Goal: Information Seeking & Learning: Check status

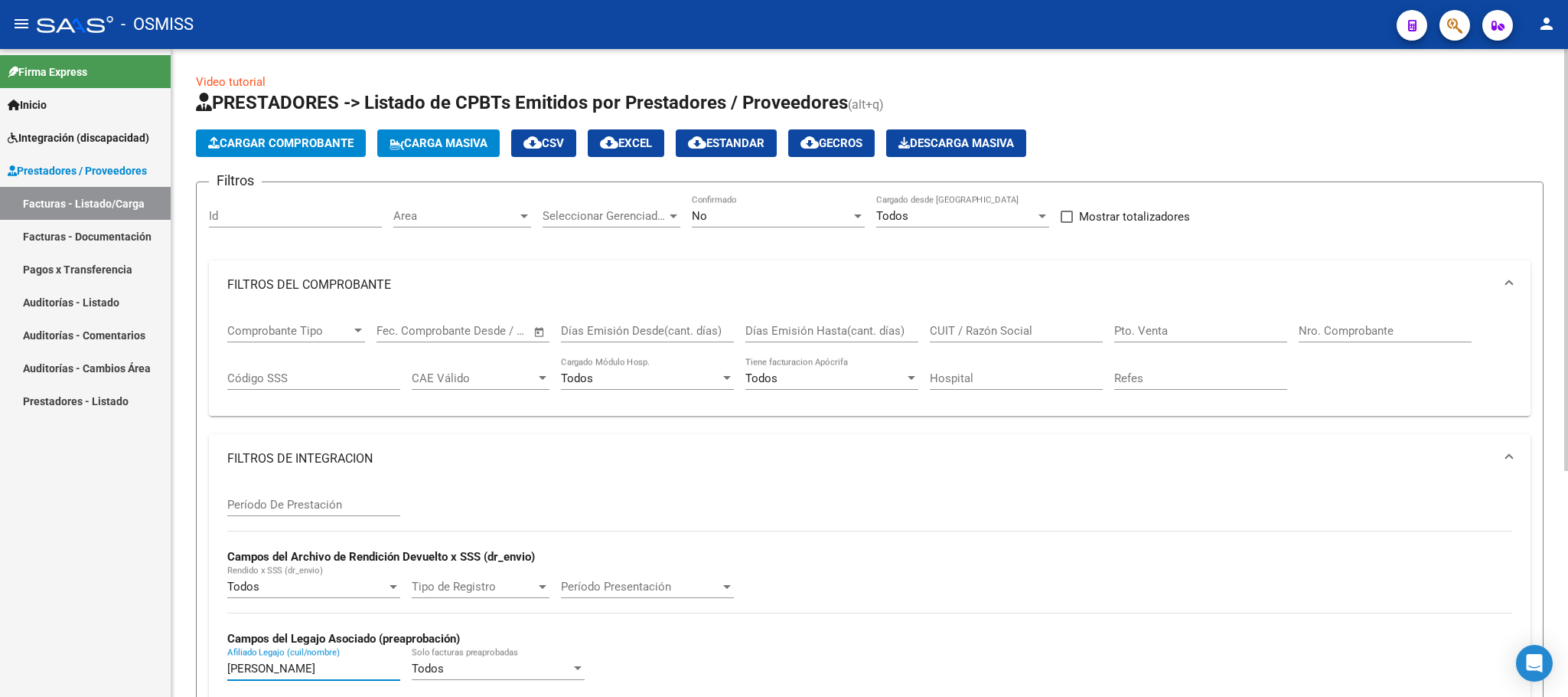
scroll to position [0, 97]
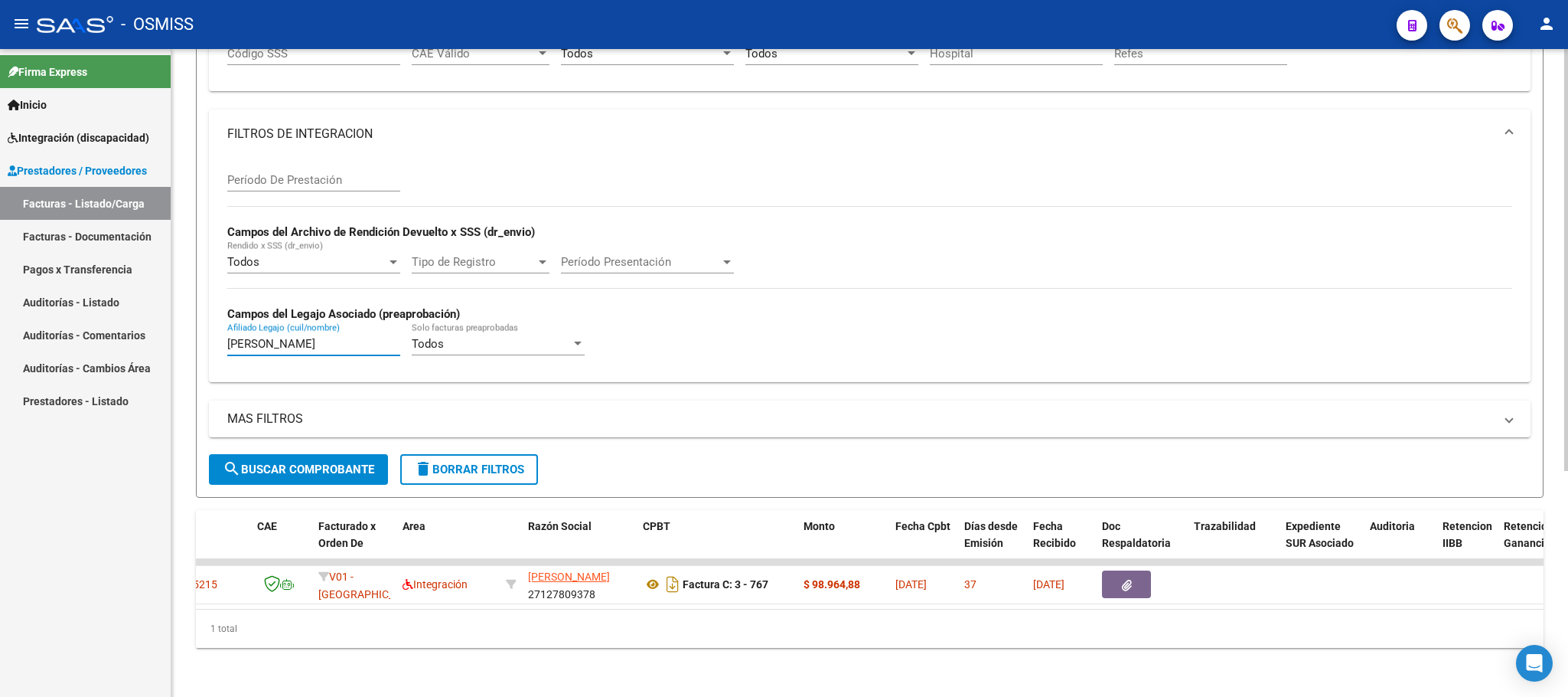
click at [536, 462] on button "delete Borrar Filtros" at bounding box center [469, 469] width 138 height 31
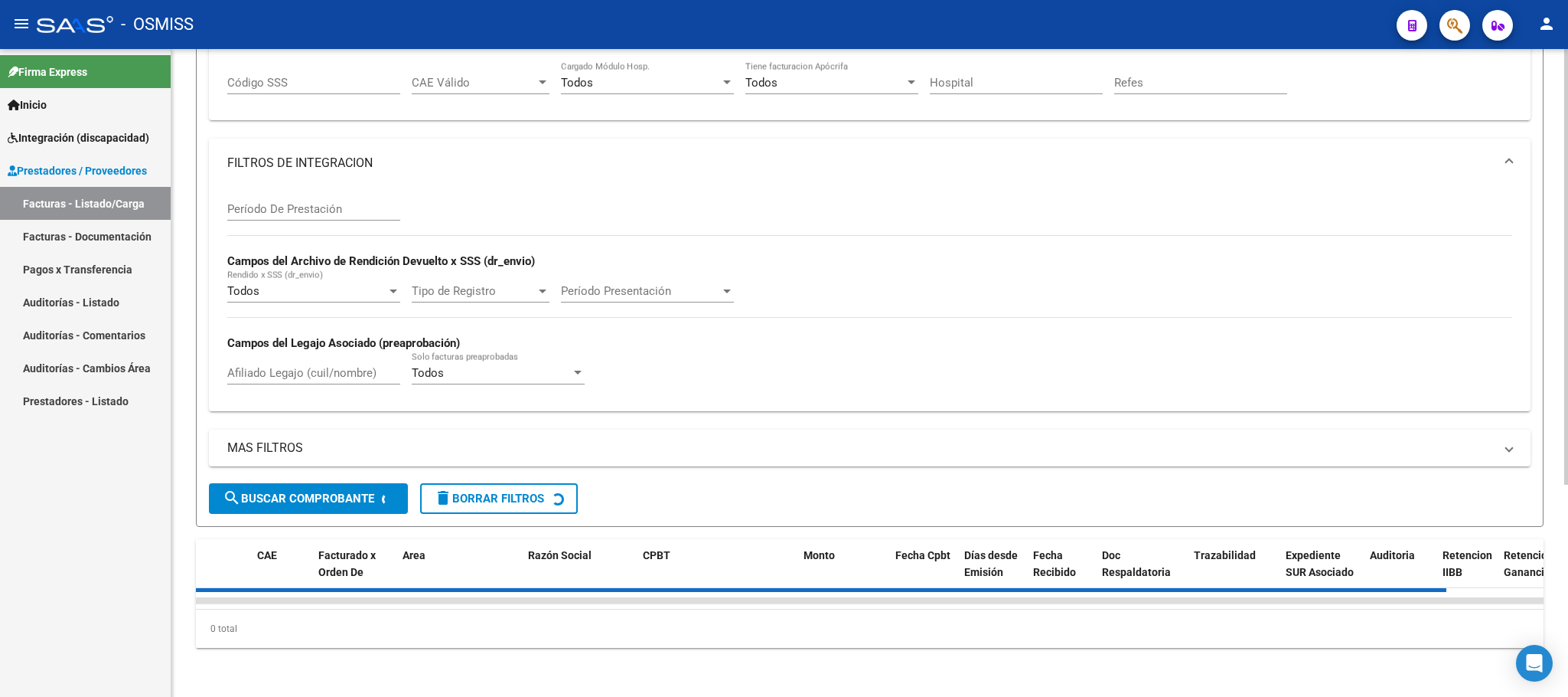
scroll to position [0, 0]
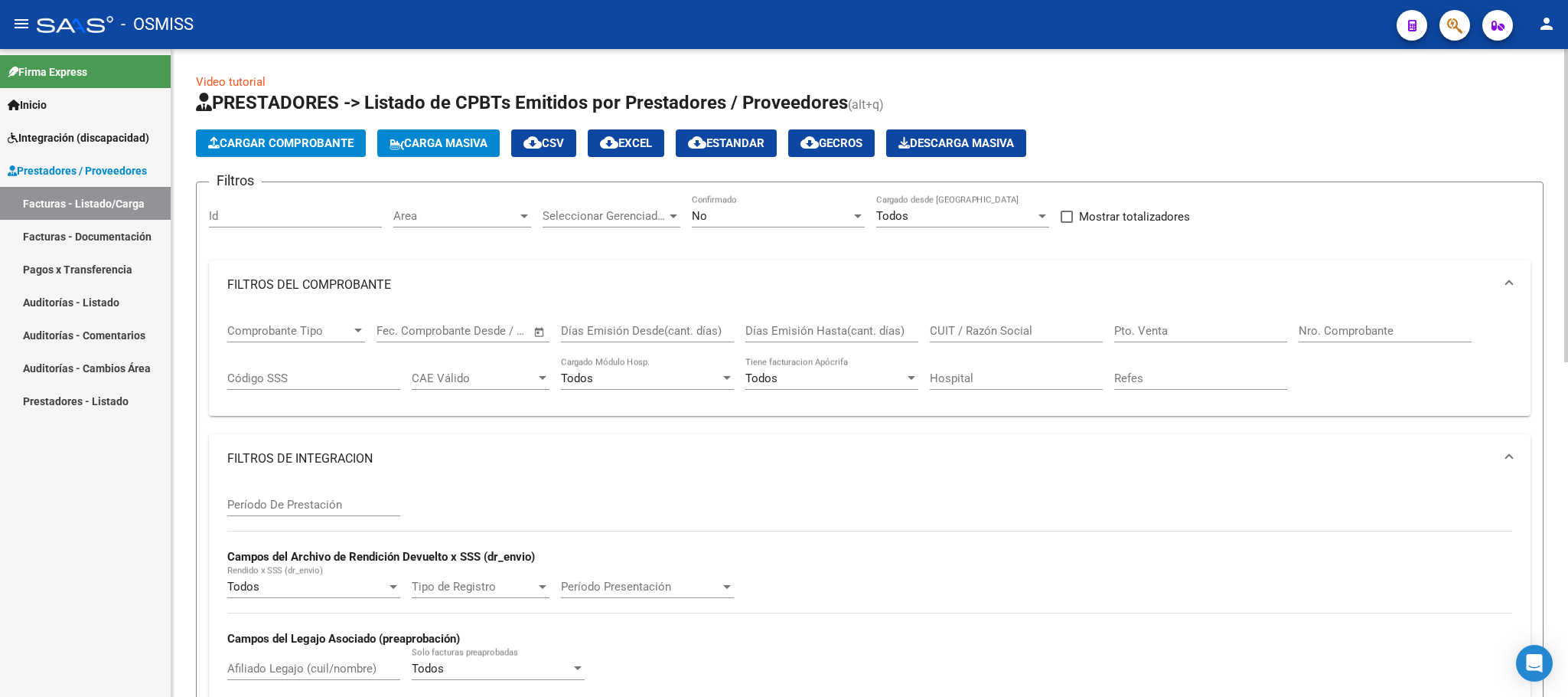
click at [762, 217] on div "No" at bounding box center [772, 216] width 159 height 14
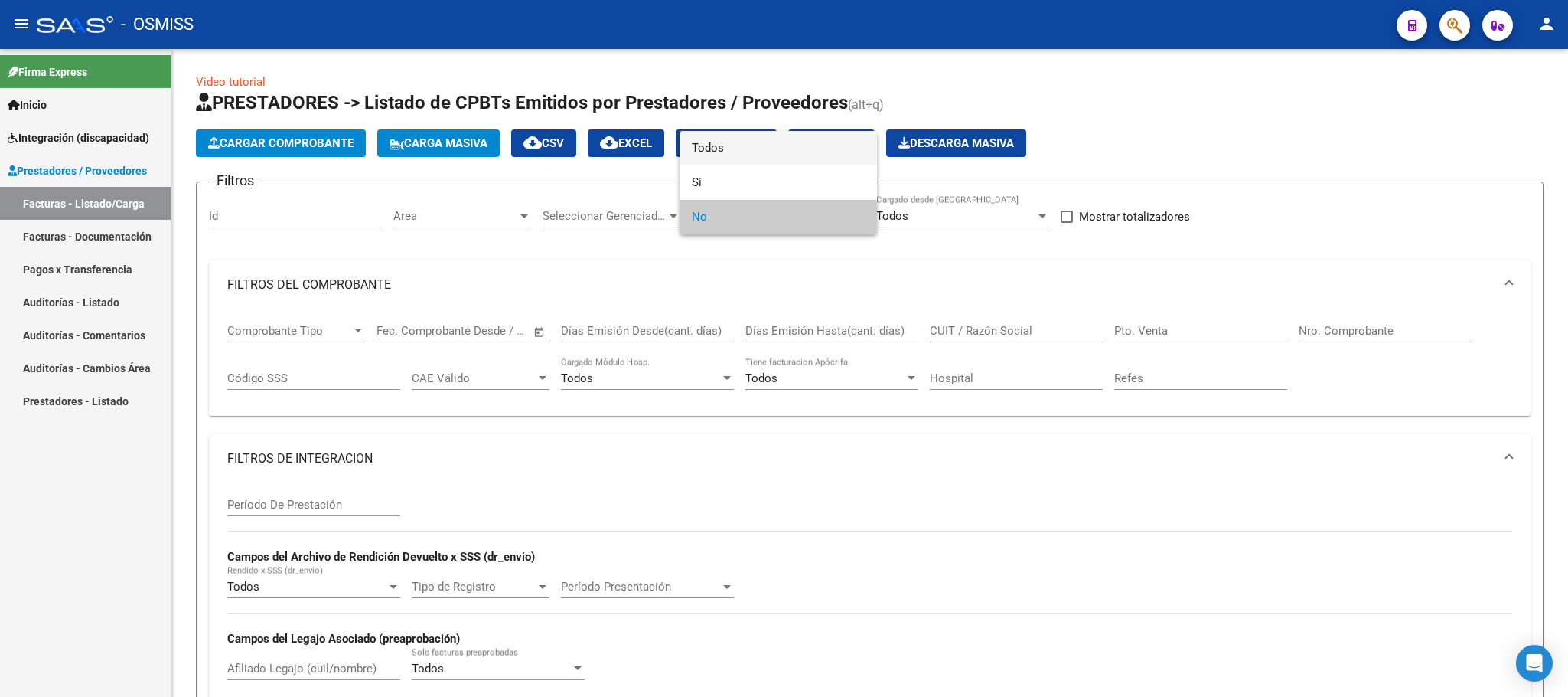
click at [758, 152] on span "Todos" at bounding box center [779, 148] width 173 height 35
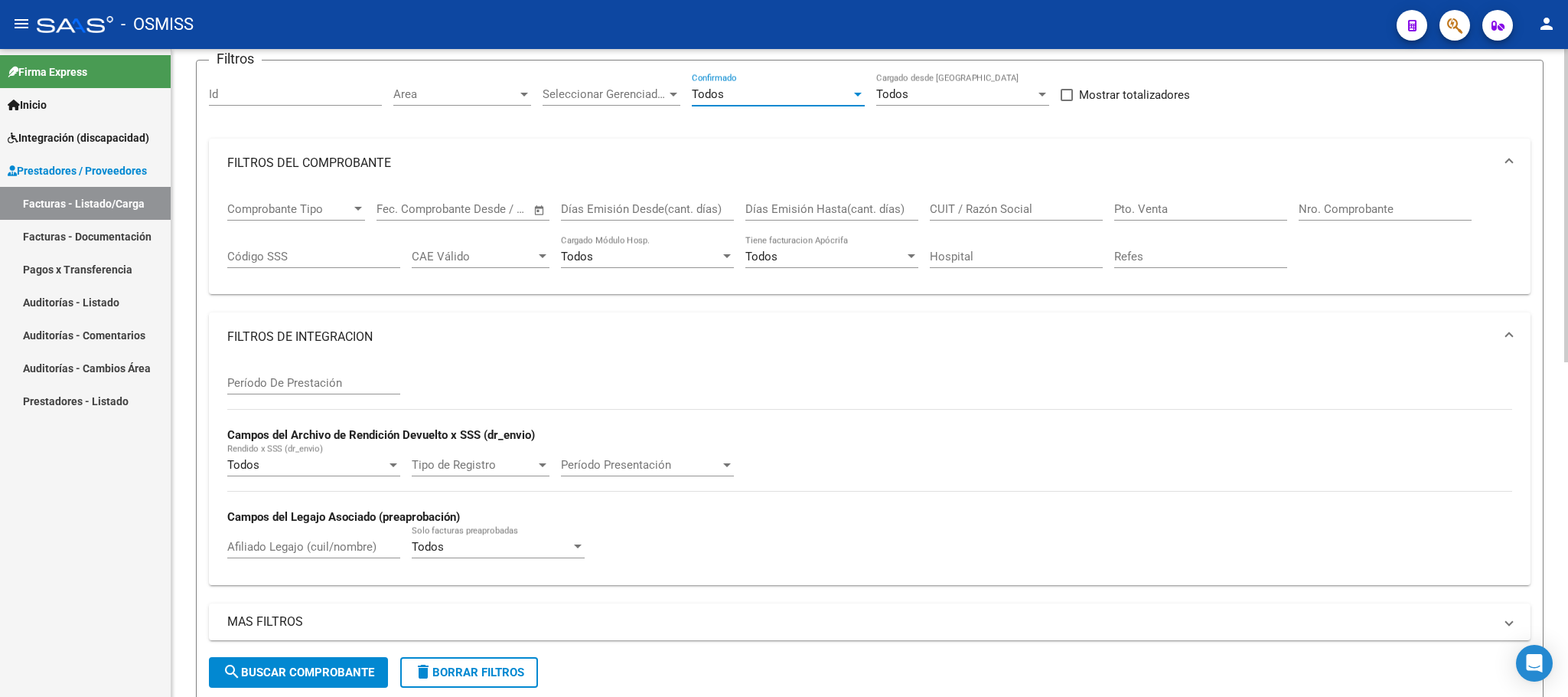
scroll to position [230, 0]
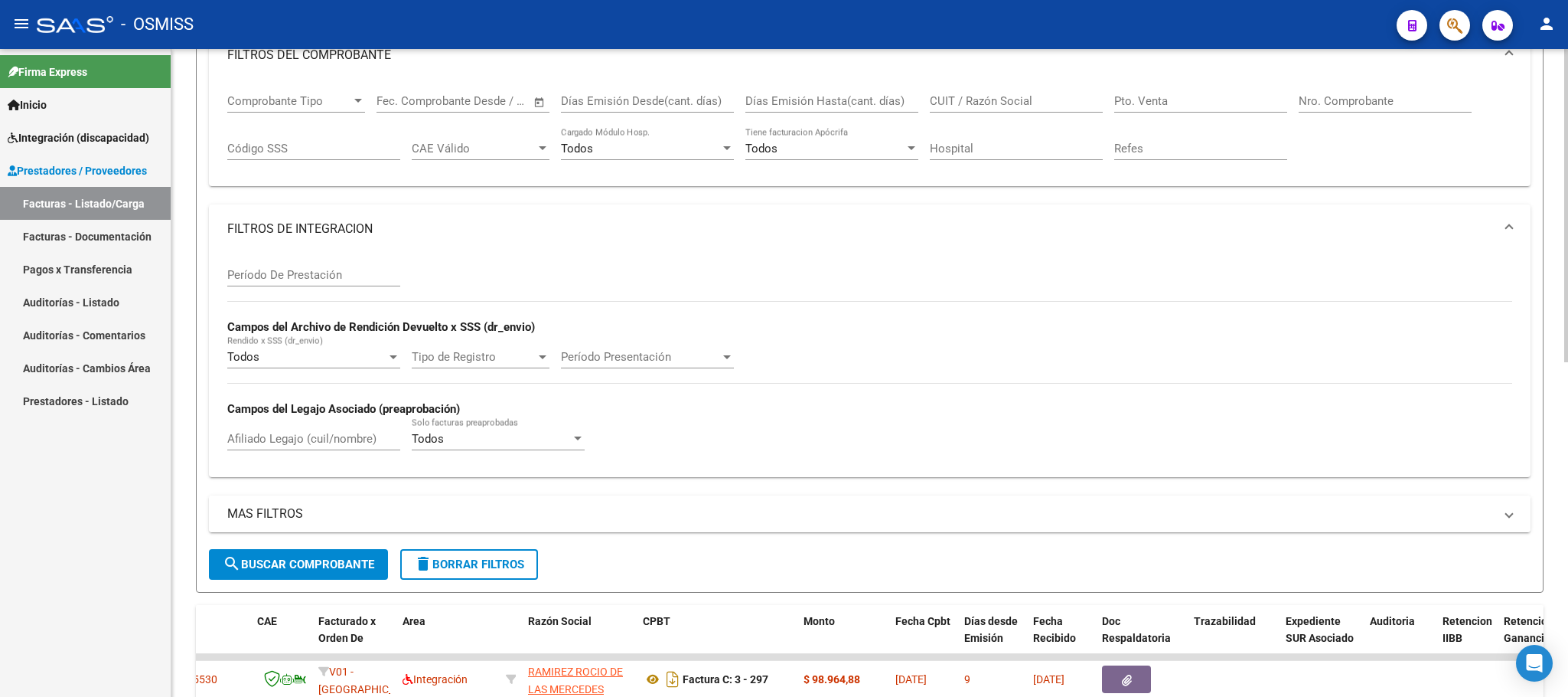
click at [269, 513] on mat-panel-title "MAS FILTROS" at bounding box center [861, 514] width 1267 height 17
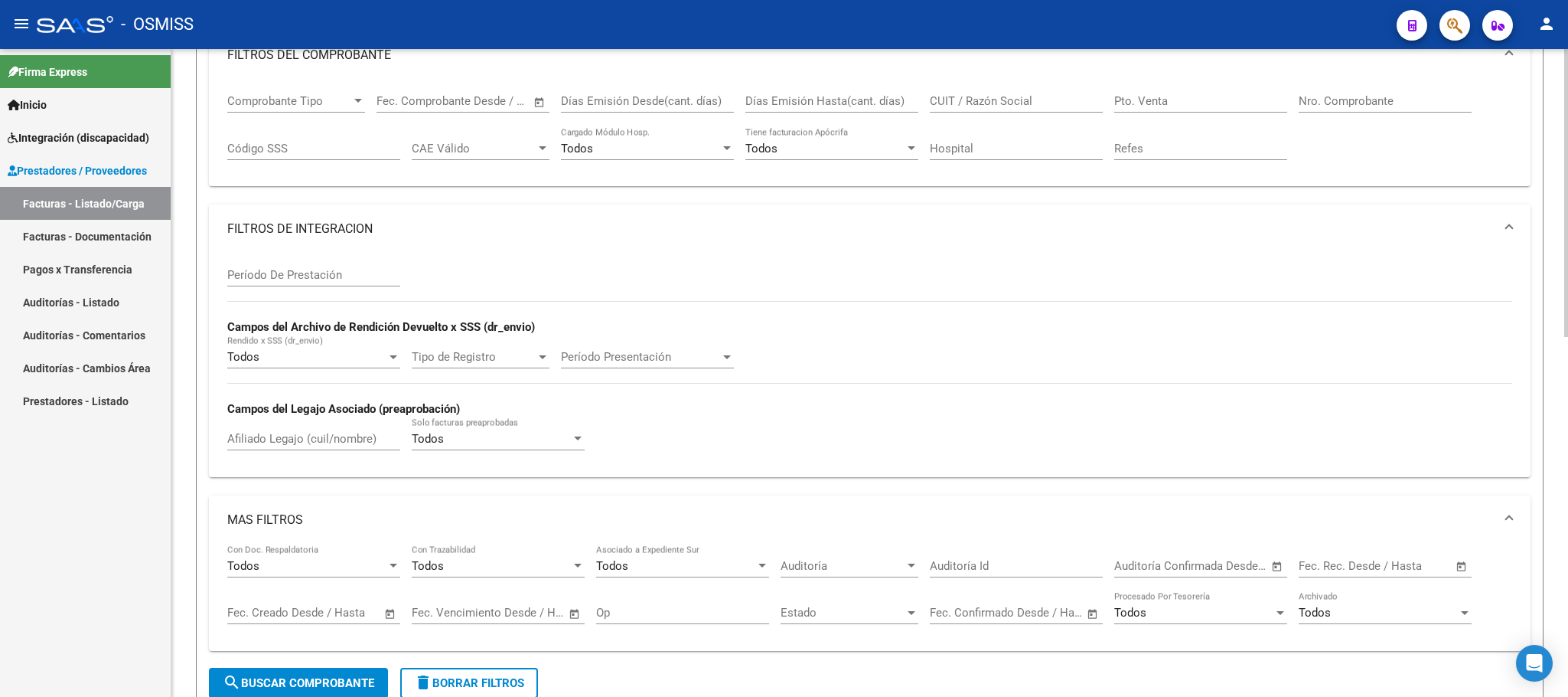
click at [320, 618] on input "text" at bounding box center [340, 613] width 74 height 14
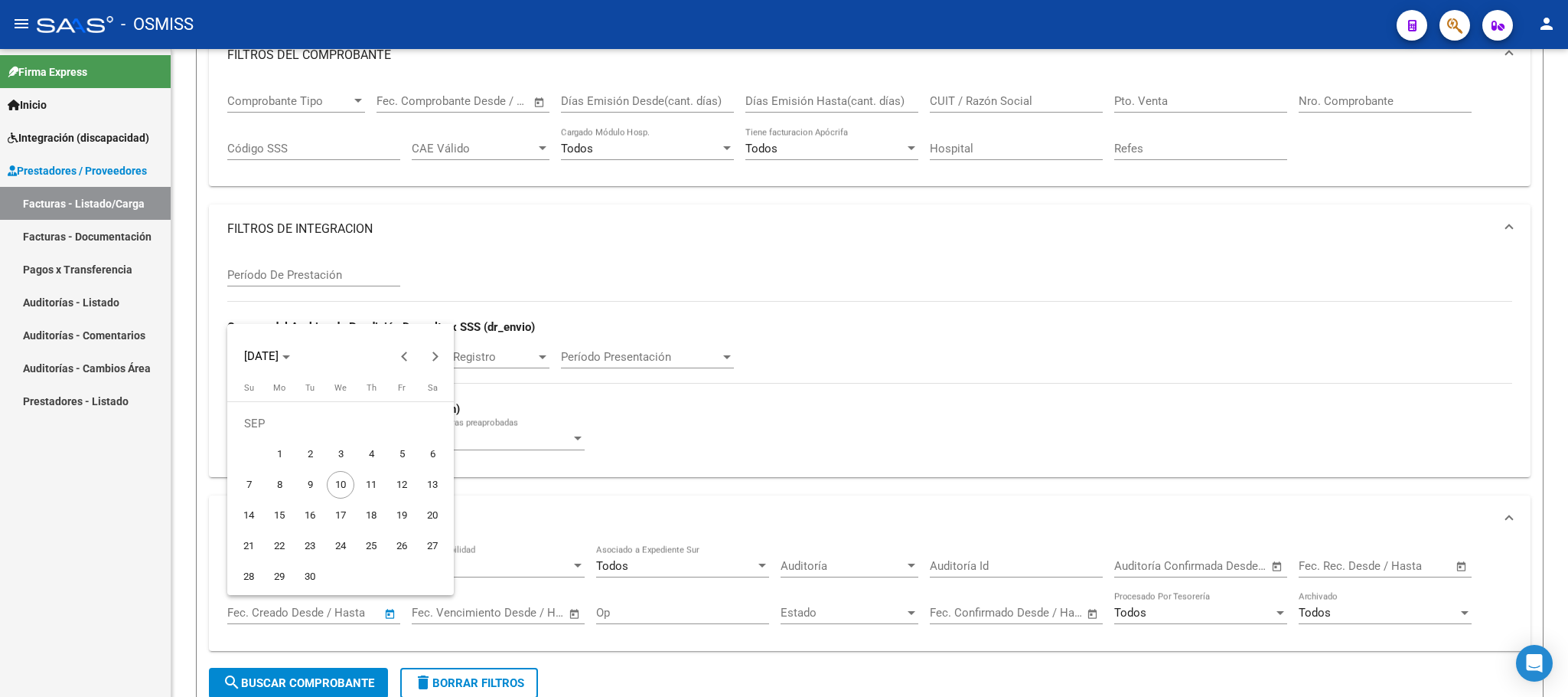
click at [288, 459] on span "1" at bounding box center [279, 454] width 28 height 28
type input "[DATE]"
click at [338, 479] on span "10" at bounding box center [341, 485] width 28 height 28
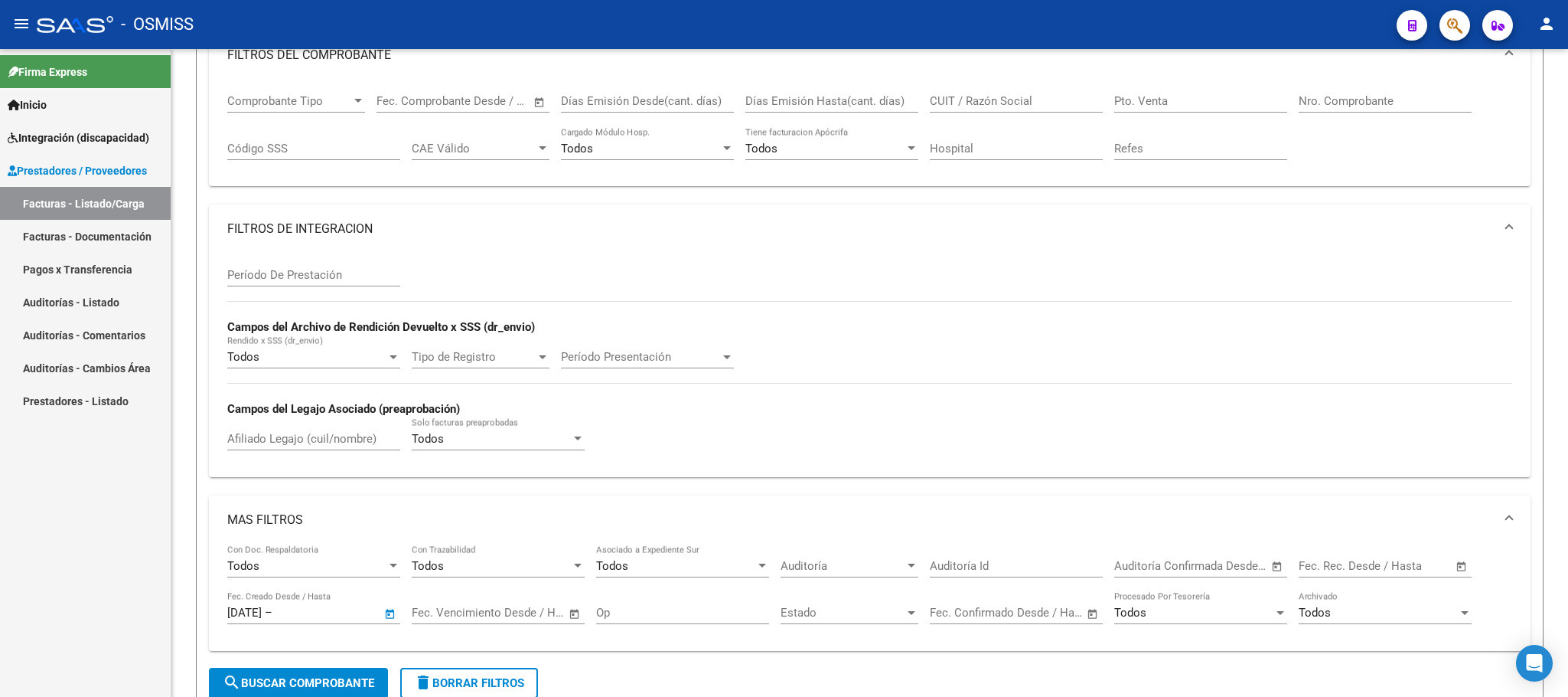
type input "[DATE]"
click at [337, 678] on button "search Buscar Comprobante" at bounding box center [299, 683] width 179 height 31
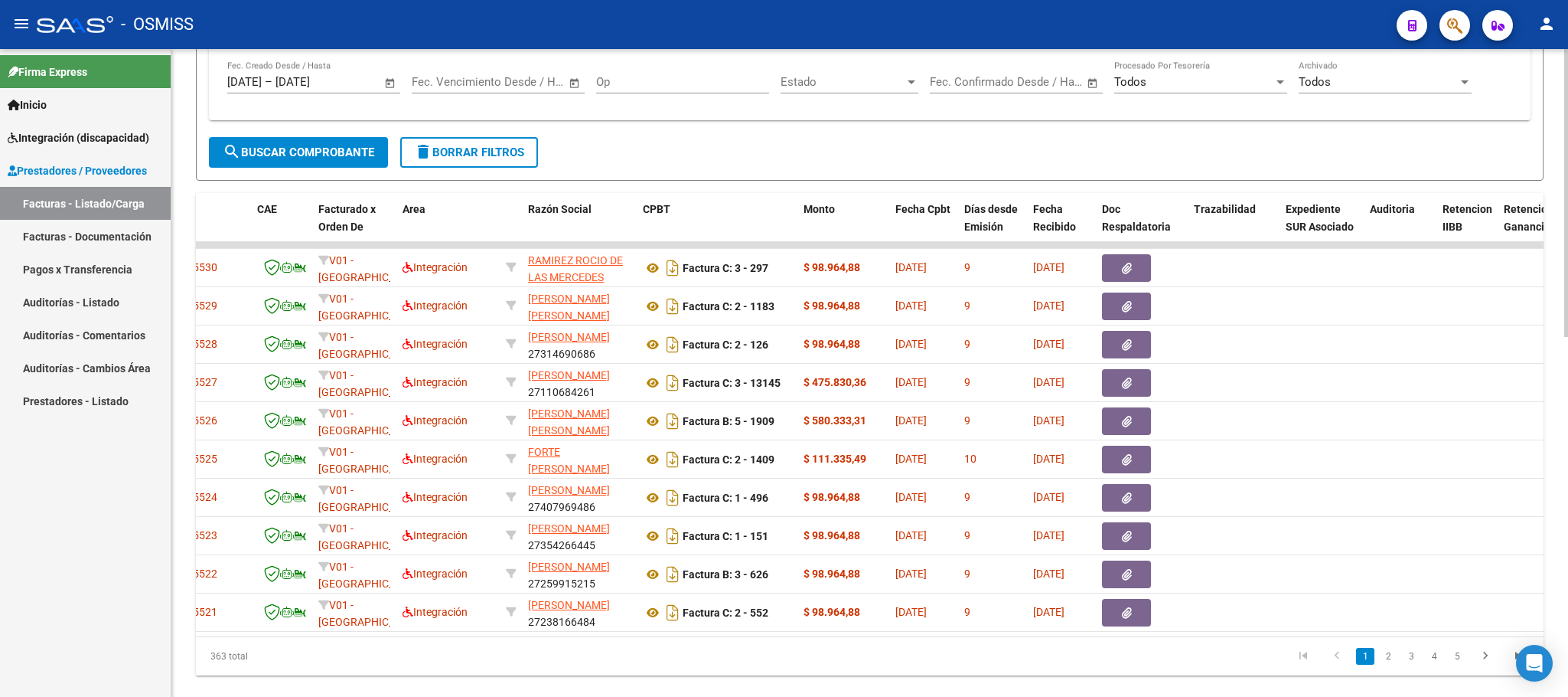
scroll to position [809, 0]
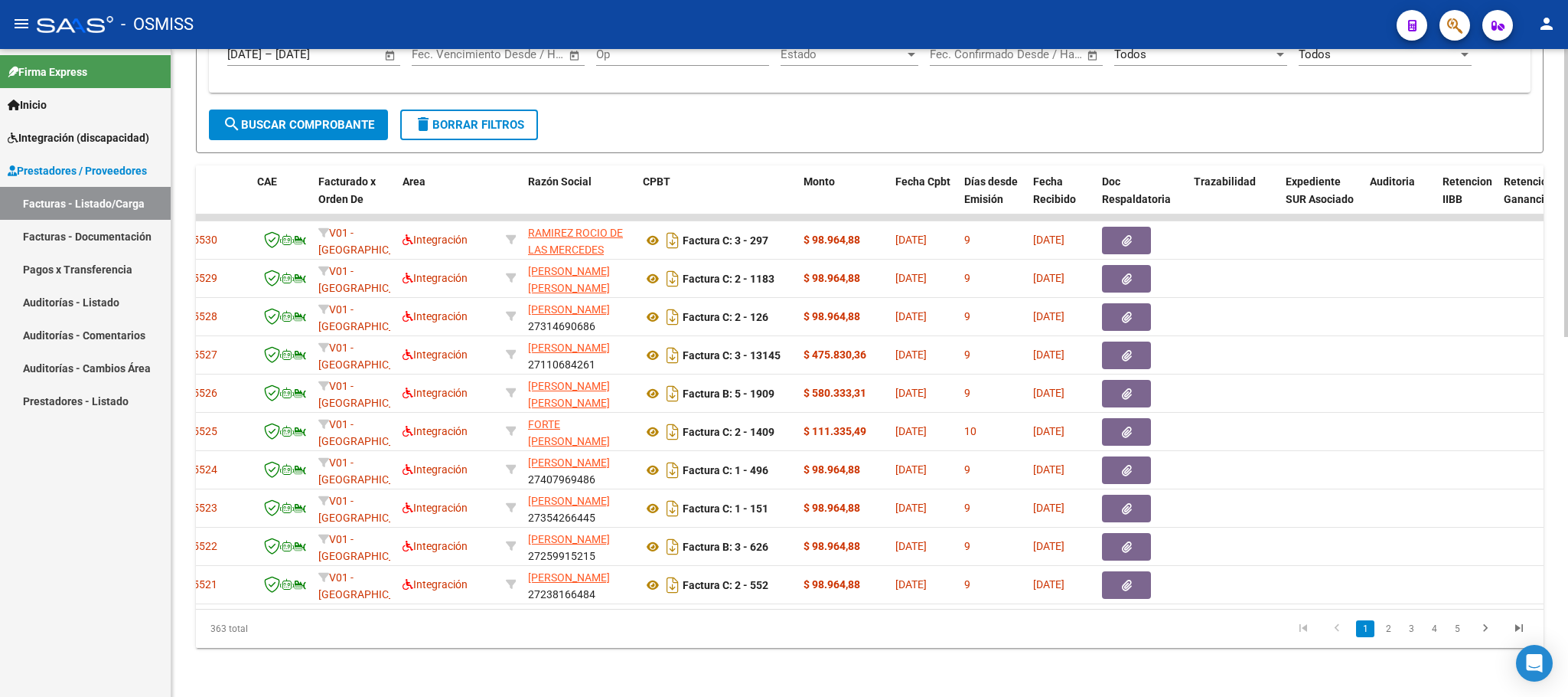
drag, startPoint x: 262, startPoint y: 631, endPoint x: 201, endPoint y: 631, distance: 61.0
click at [201, 631] on div "363 total" at bounding box center [329, 629] width 267 height 39
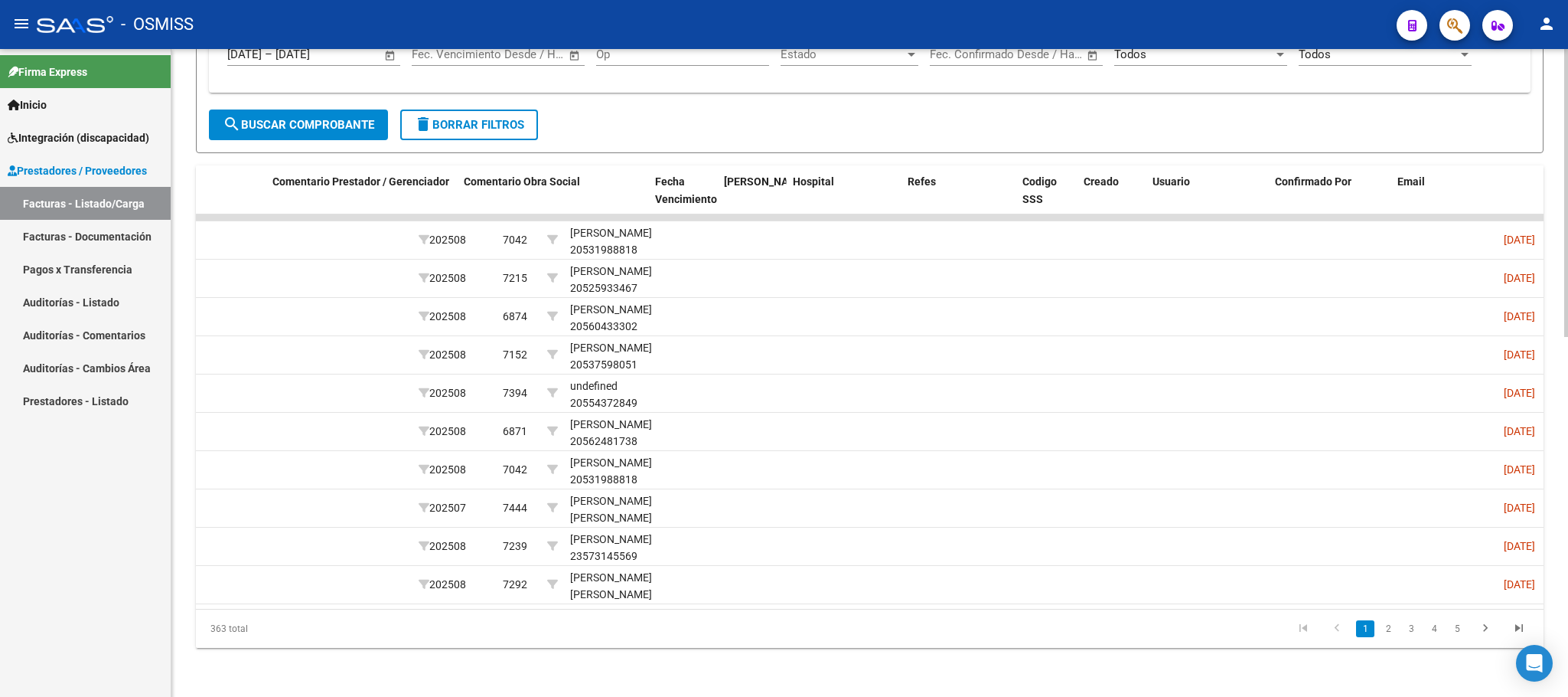
scroll to position [0, 2368]
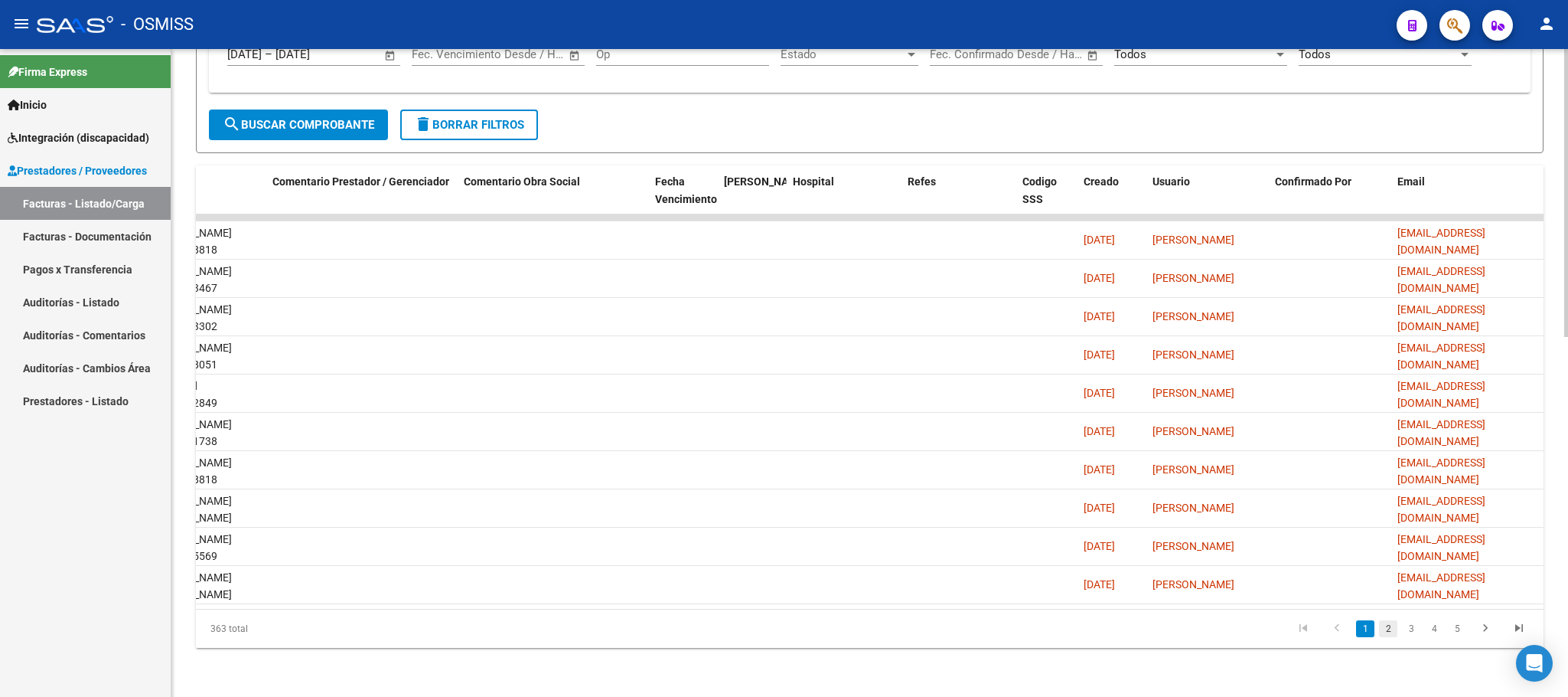
click at [1392, 630] on link "2" at bounding box center [1388, 628] width 19 height 17
click at [1404, 634] on link "3" at bounding box center [1411, 628] width 19 height 17
click at [1436, 634] on link "4" at bounding box center [1435, 628] width 19 height 17
click at [1436, 634] on link "5" at bounding box center [1435, 628] width 19 height 17
click at [1436, 634] on link "6" at bounding box center [1435, 628] width 19 height 17
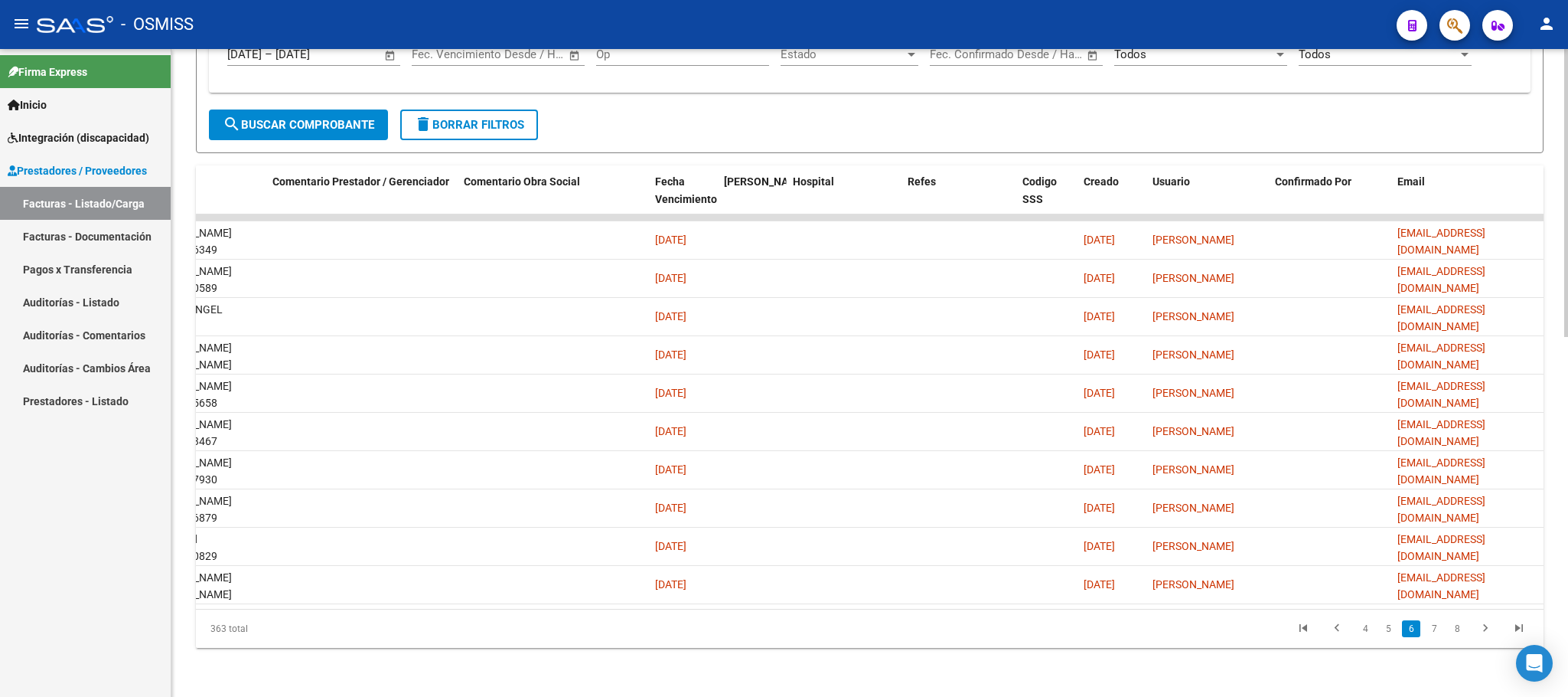
click at [1436, 634] on link "7" at bounding box center [1435, 628] width 19 height 17
click at [1436, 634] on link "8" at bounding box center [1435, 628] width 19 height 17
click at [1436, 634] on link "9" at bounding box center [1433, 628] width 19 height 17
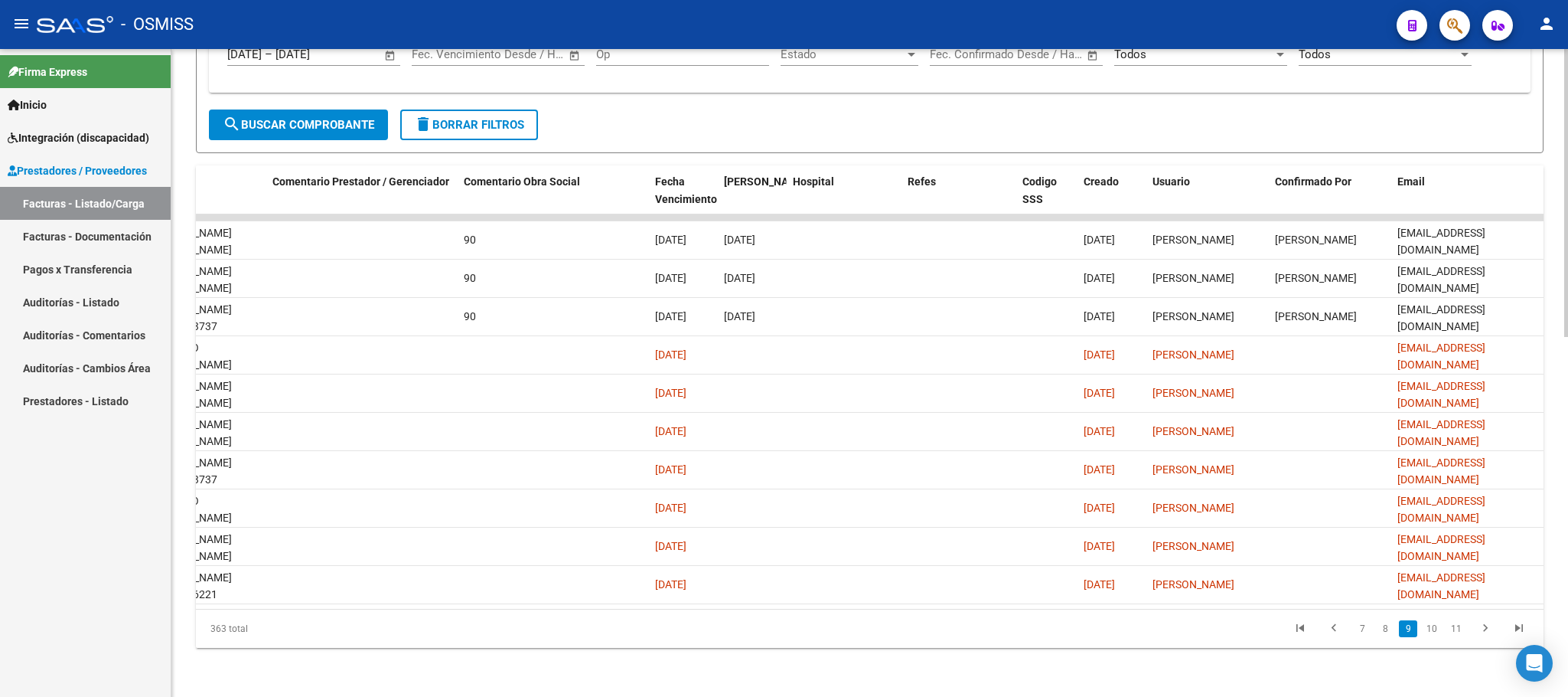
click at [1436, 634] on link "10" at bounding box center [1432, 628] width 20 height 17
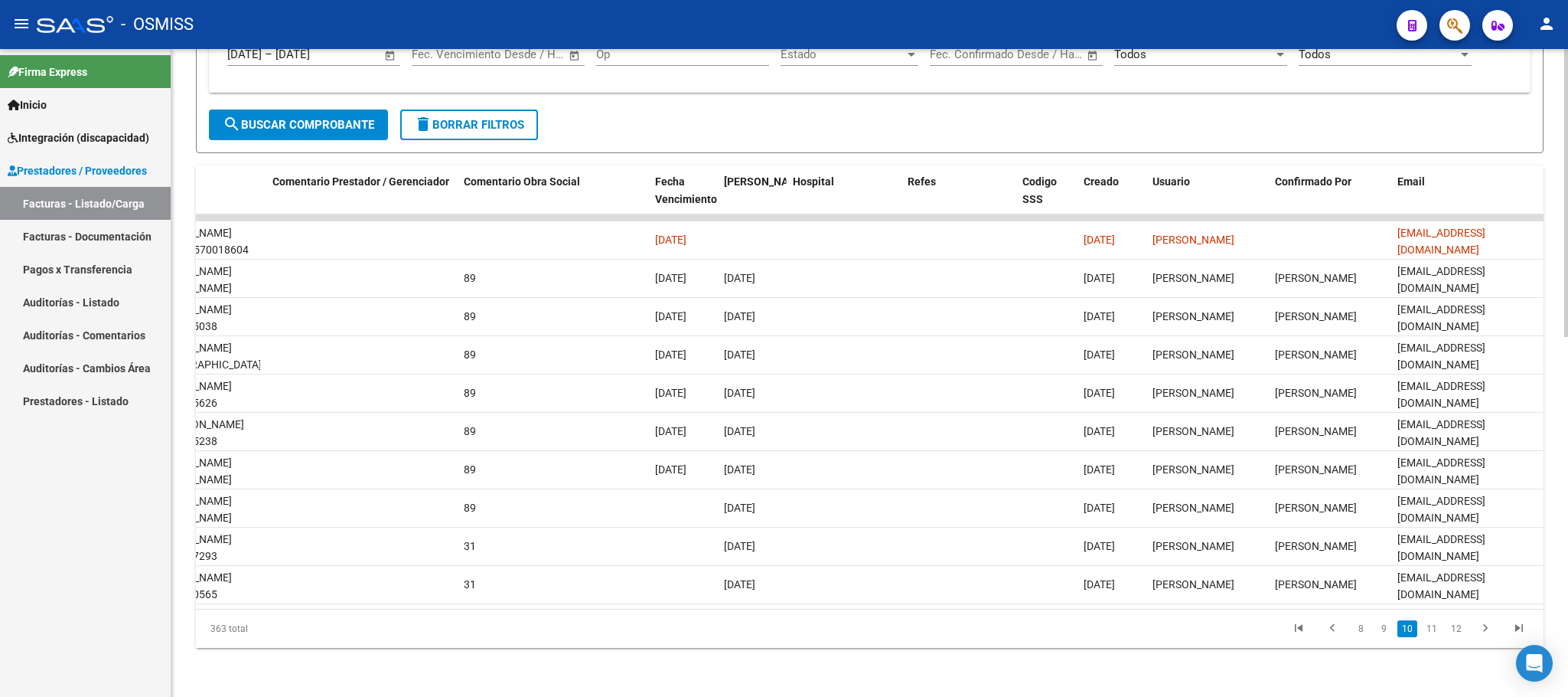
click at [1436, 634] on link "11" at bounding box center [1432, 628] width 20 height 17
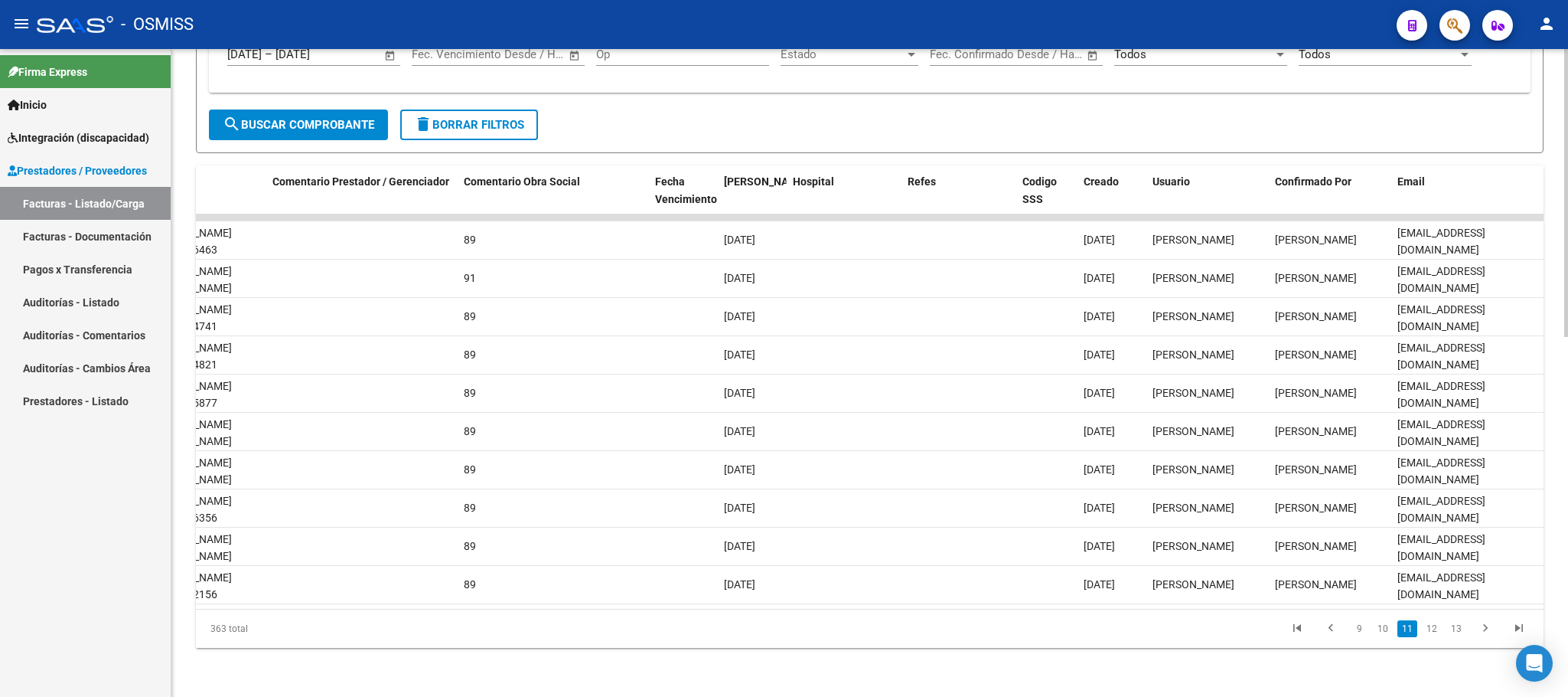
click at [1436, 634] on link "12" at bounding box center [1432, 628] width 20 height 17
click at [1436, 634] on link "13" at bounding box center [1432, 628] width 20 height 17
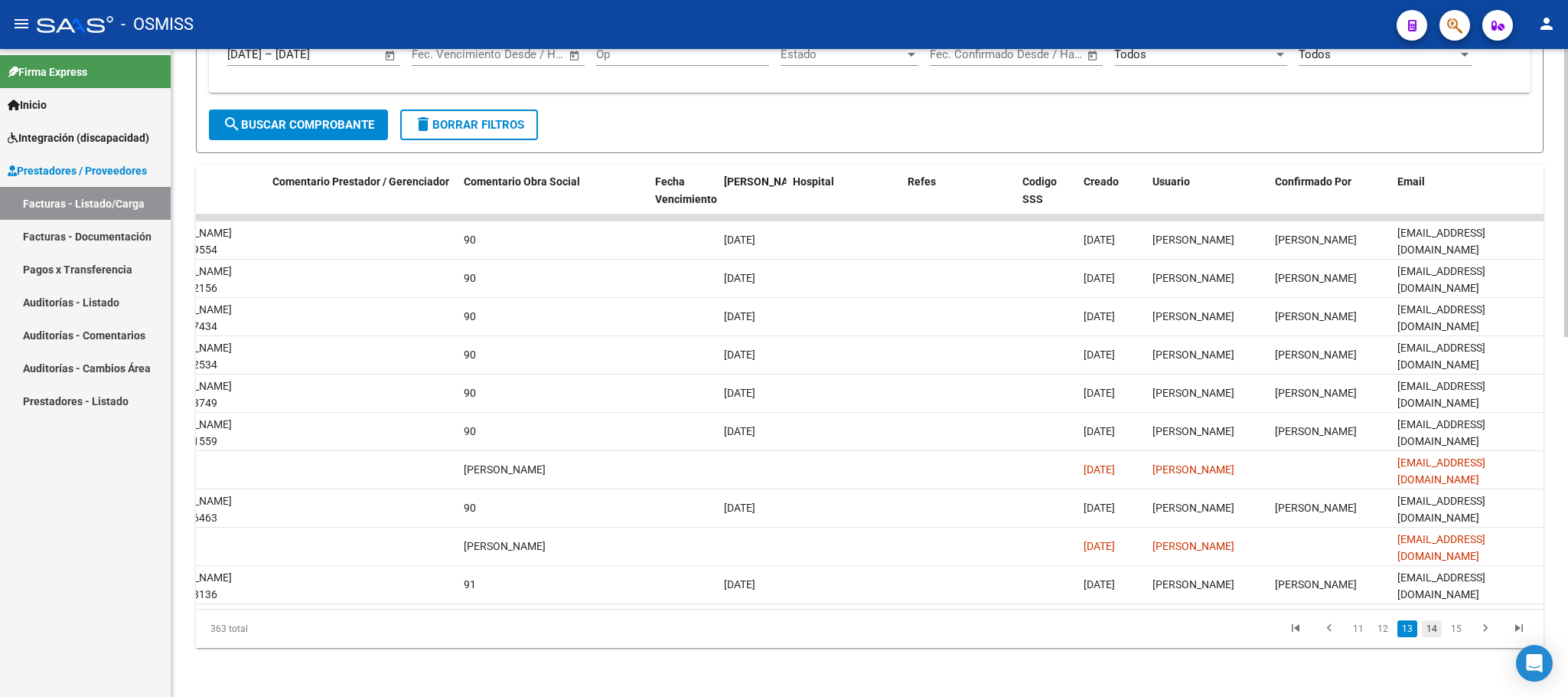
click at [1429, 634] on link "14" at bounding box center [1432, 628] width 20 height 17
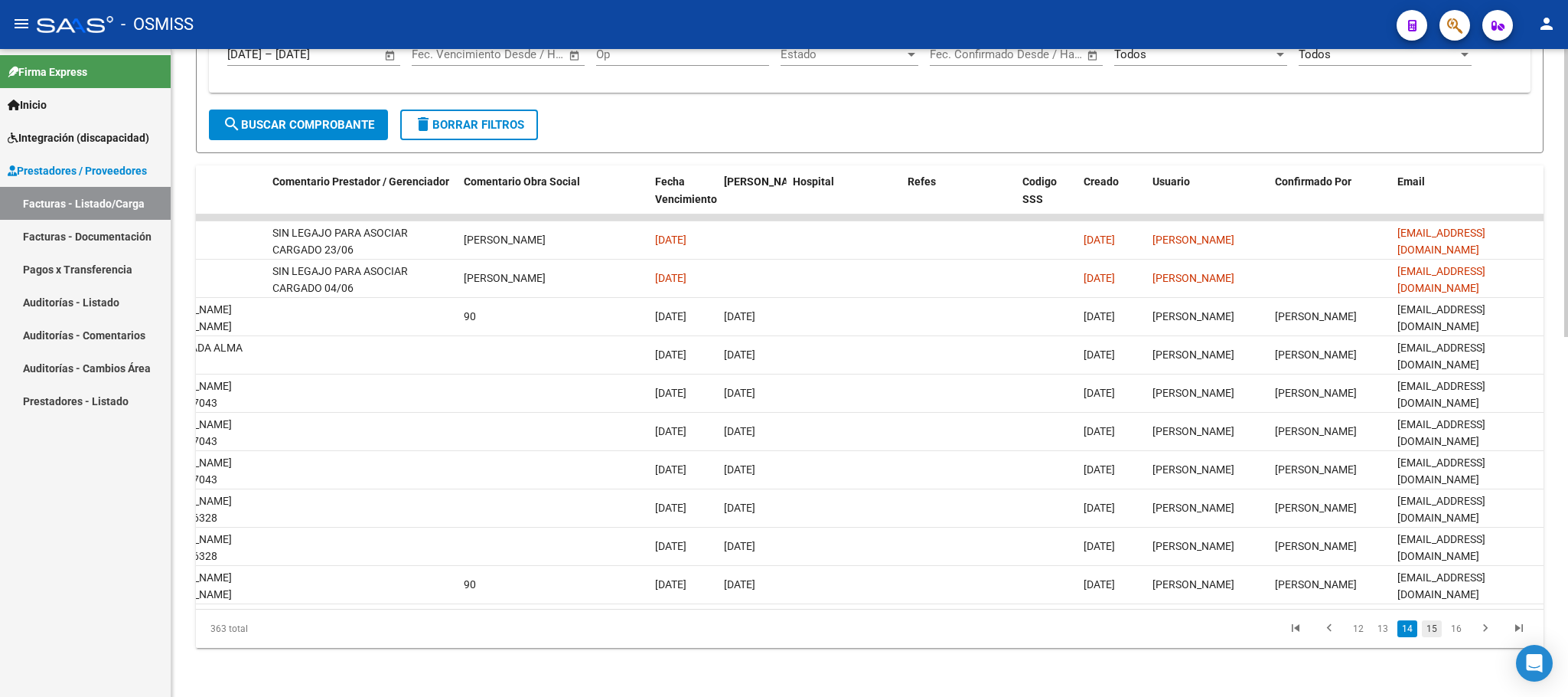
click at [1434, 630] on link "15" at bounding box center [1432, 628] width 20 height 17
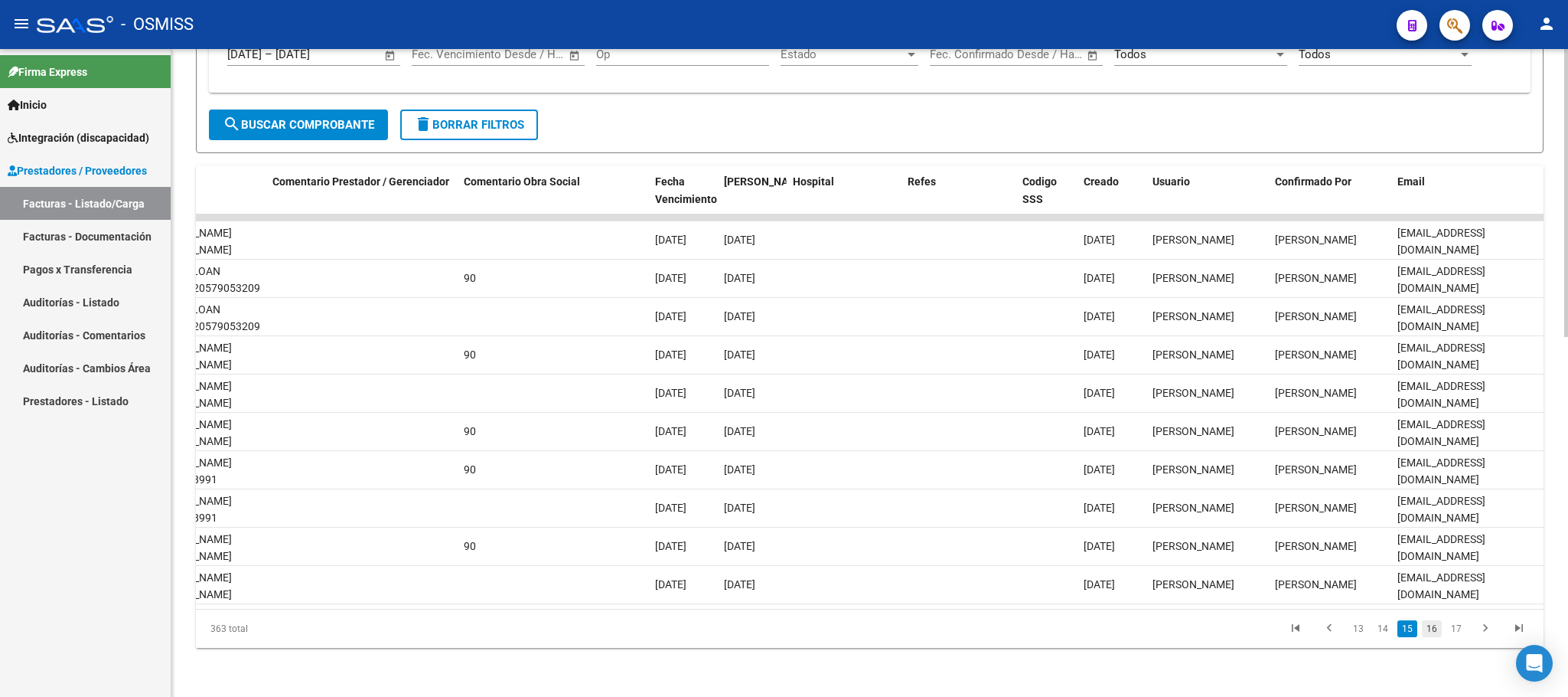
click at [1438, 629] on link "16" at bounding box center [1432, 628] width 20 height 17
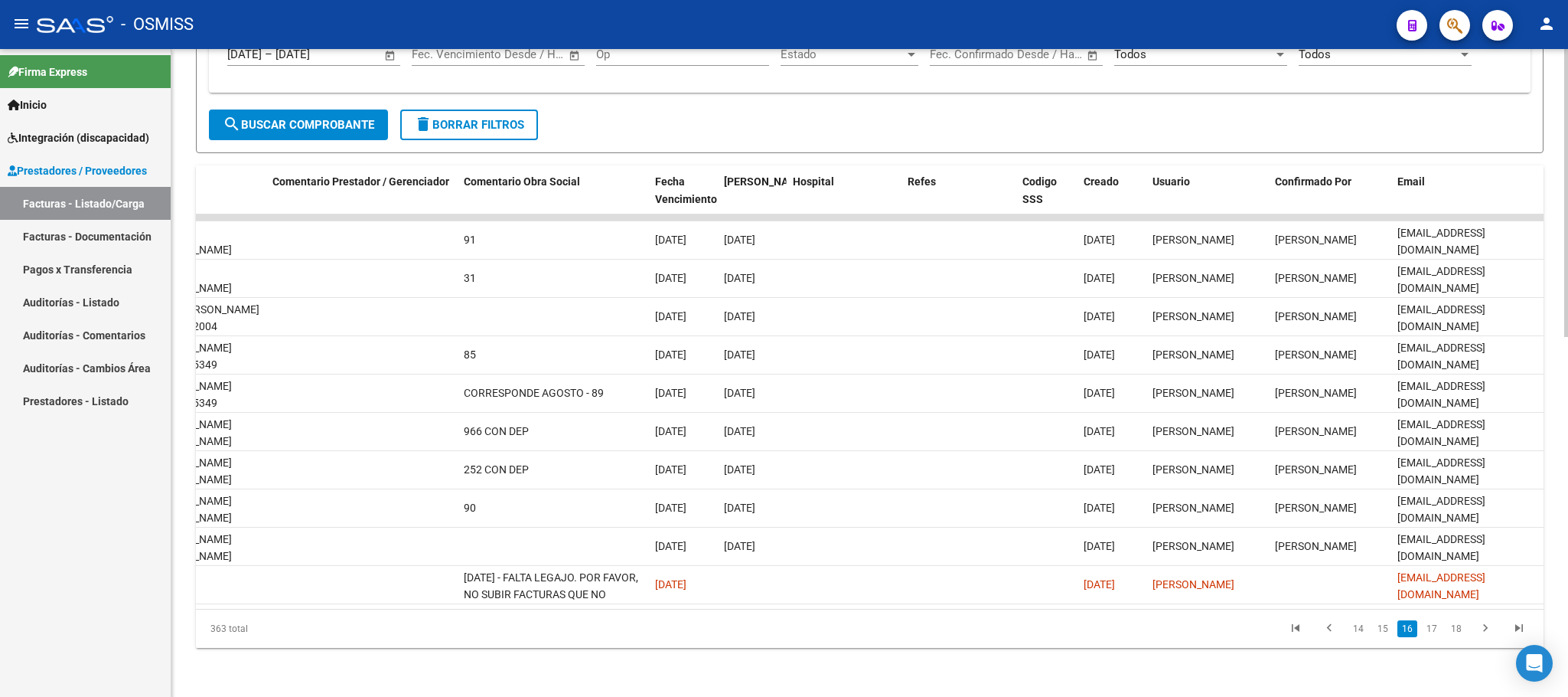
click at [1438, 629] on link "17" at bounding box center [1432, 628] width 20 height 17
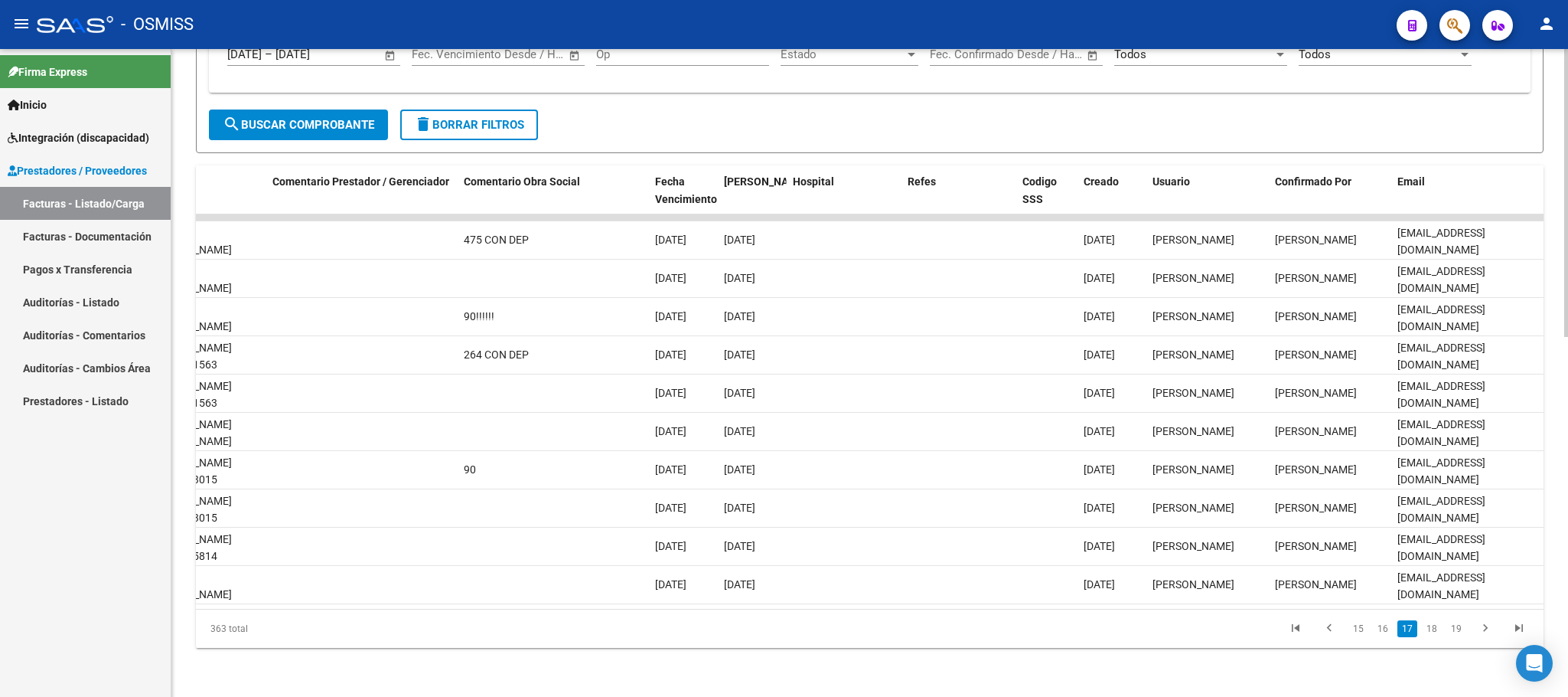
click at [1438, 629] on link "18" at bounding box center [1432, 628] width 20 height 17
click at [1438, 629] on link "19" at bounding box center [1432, 628] width 20 height 17
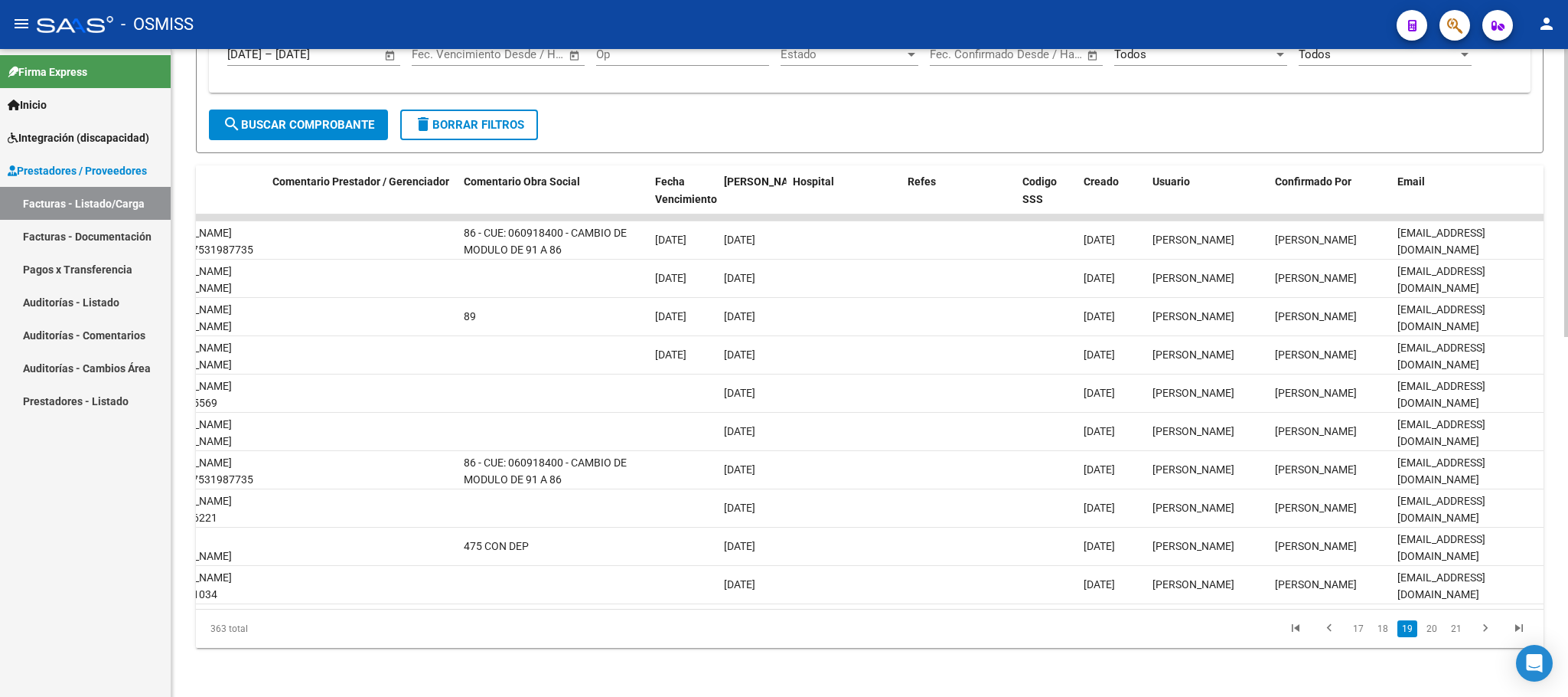
click at [1438, 629] on link "20" at bounding box center [1432, 628] width 20 height 17
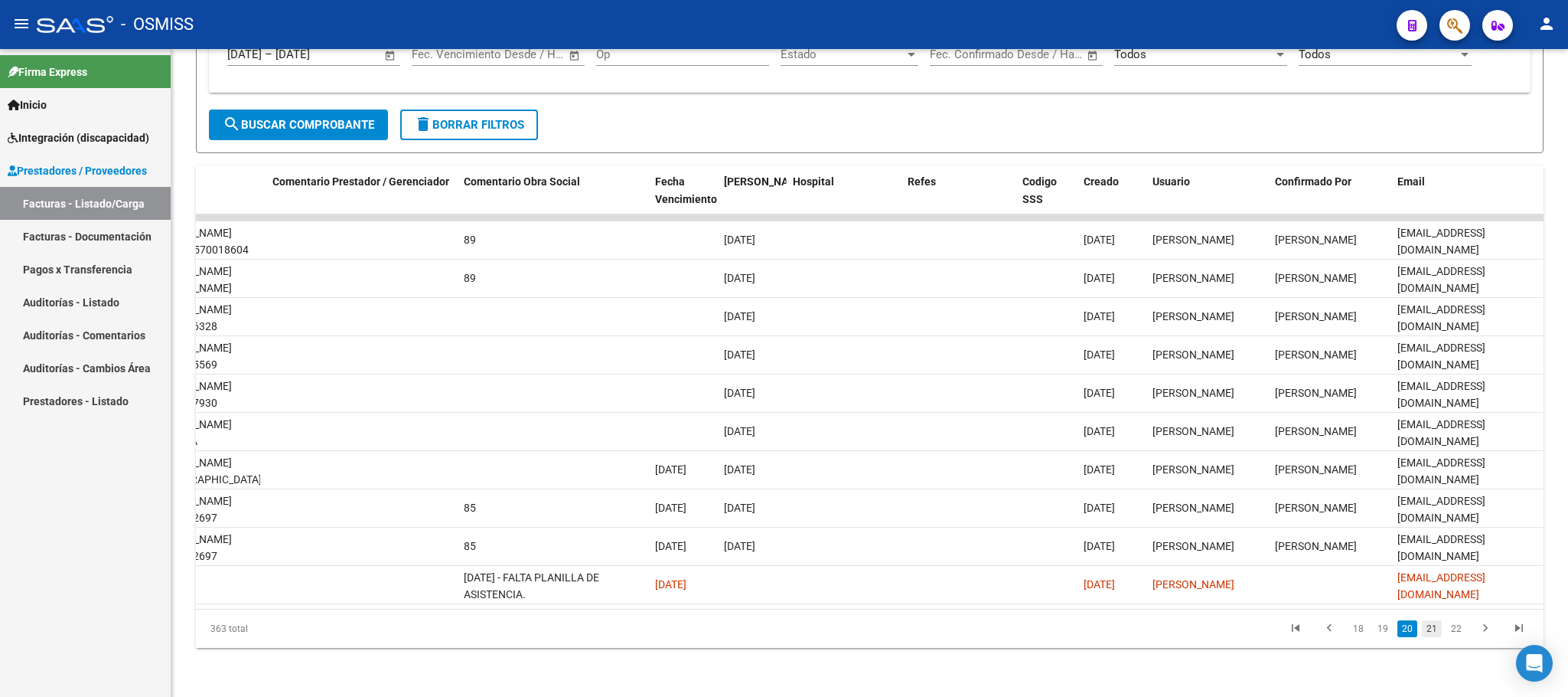
click at [1433, 628] on link "21" at bounding box center [1432, 628] width 20 height 17
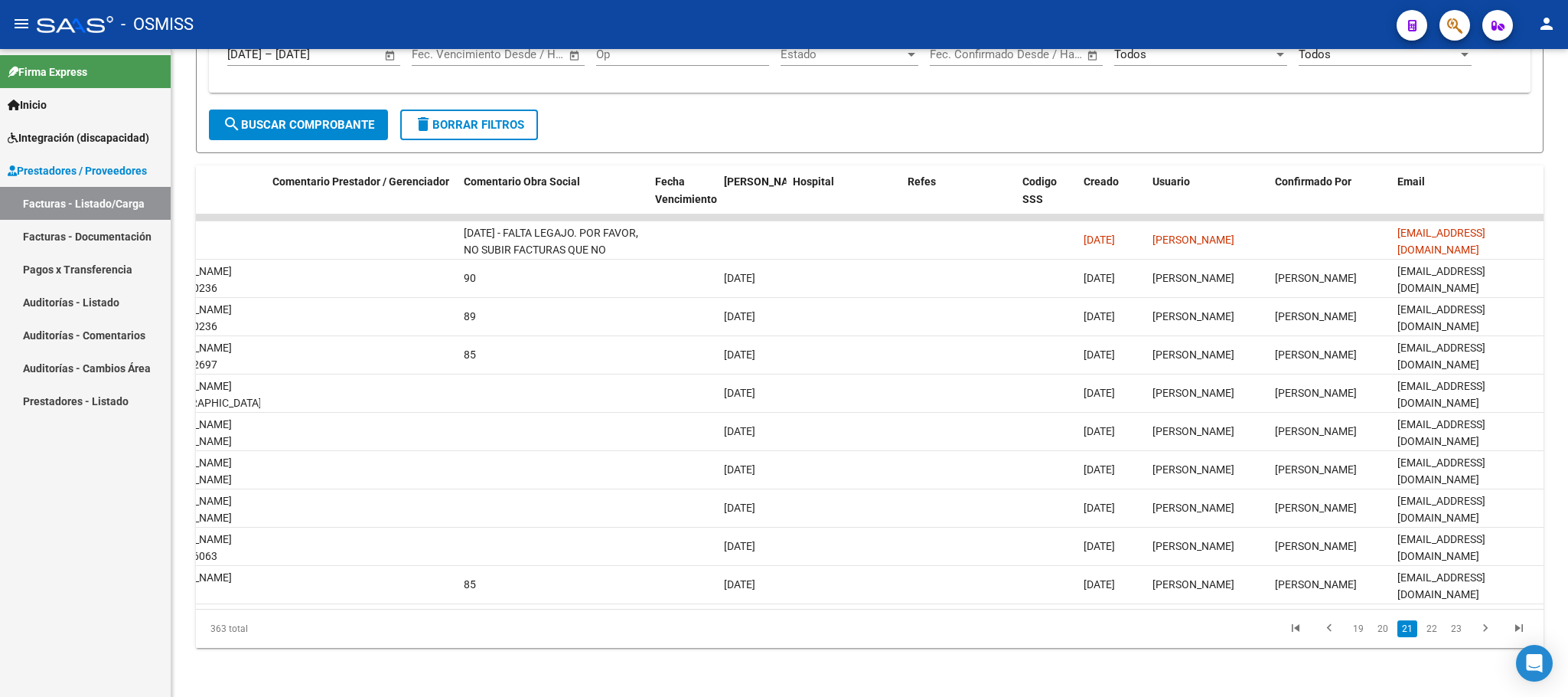
click at [1433, 628] on link "22" at bounding box center [1432, 628] width 20 height 17
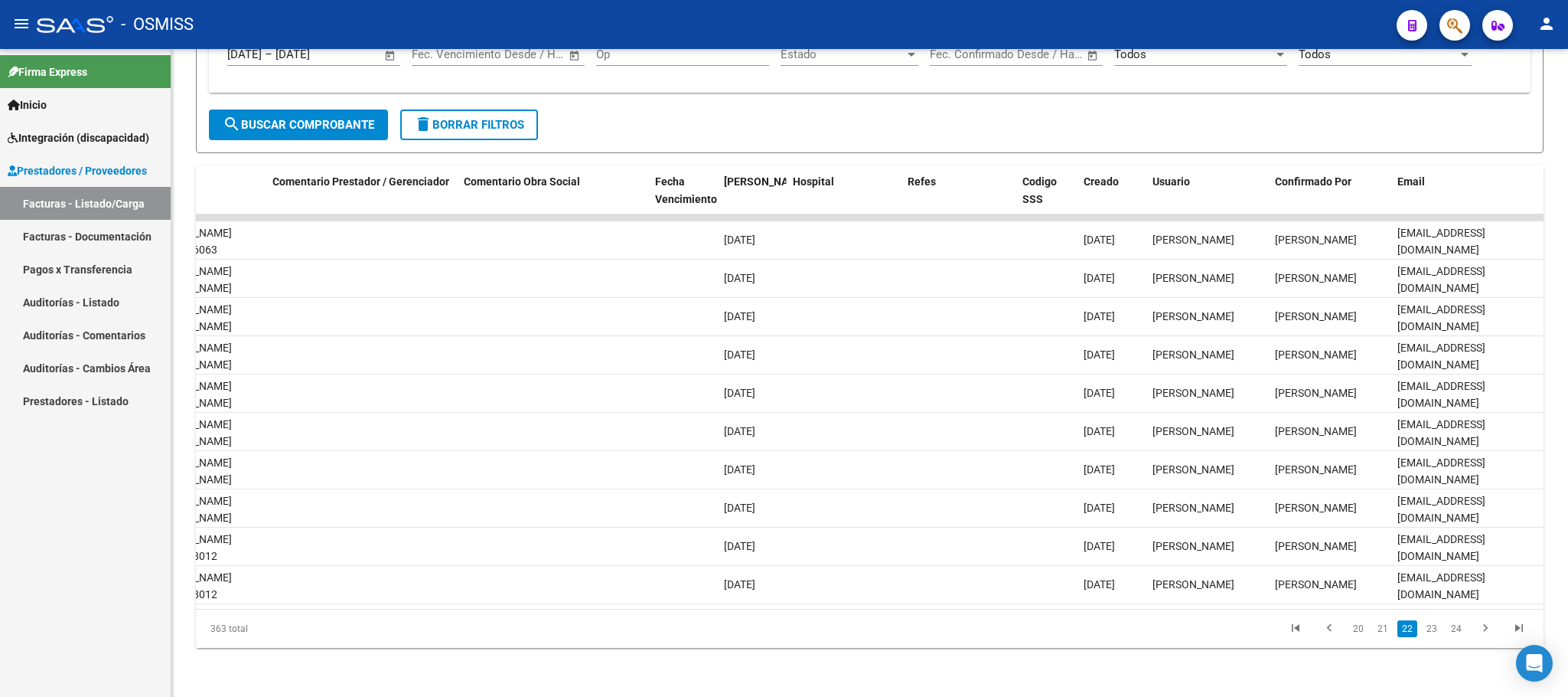
click at [1433, 628] on link "23" at bounding box center [1432, 628] width 20 height 17
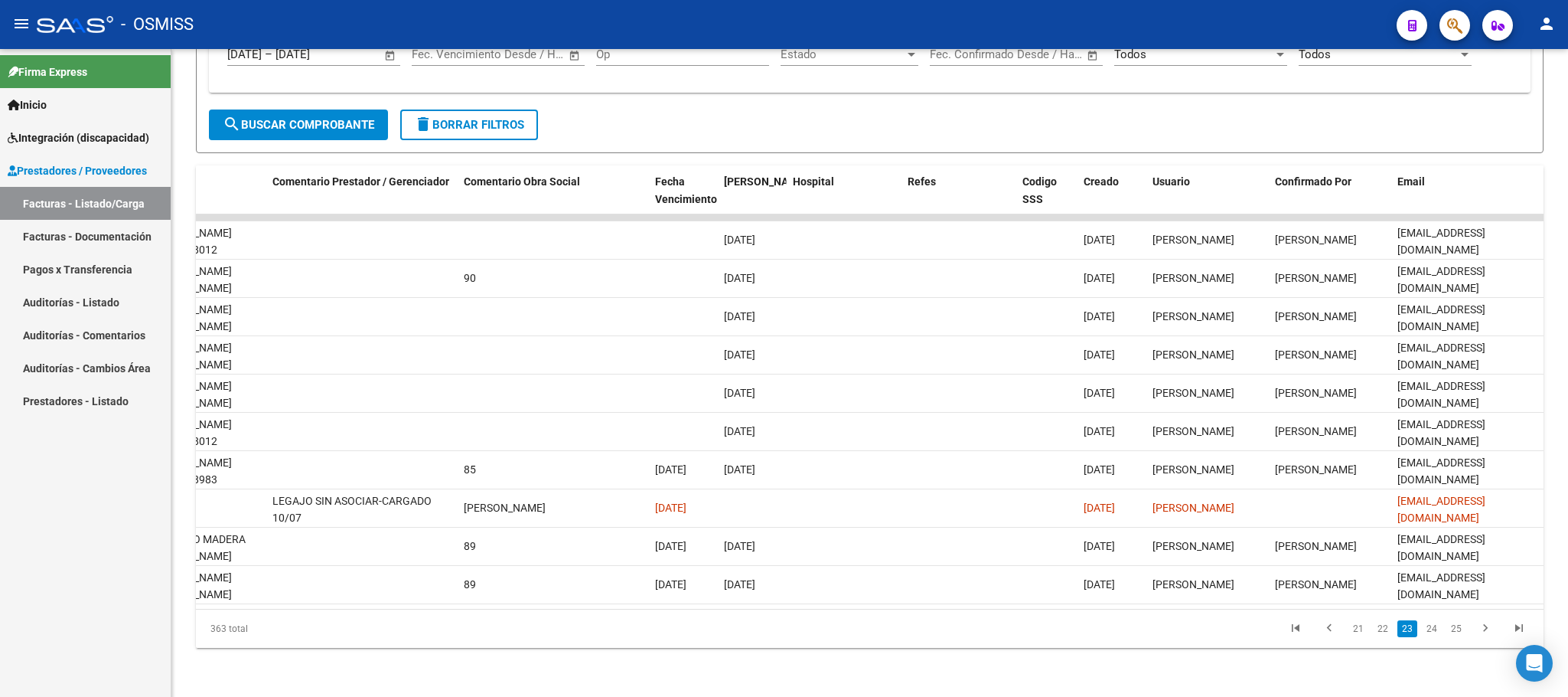
click at [1433, 628] on link "24" at bounding box center [1432, 628] width 20 height 17
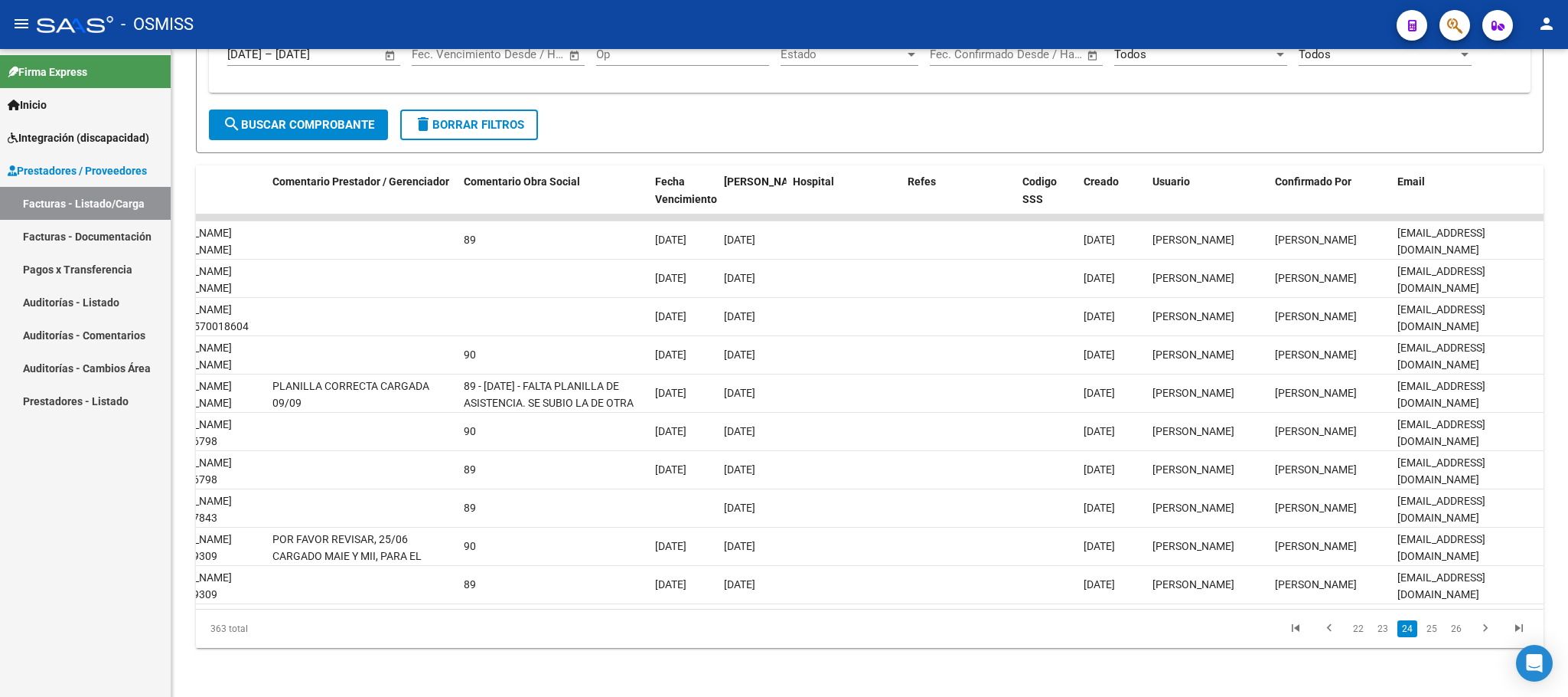
click at [1433, 628] on link "25" at bounding box center [1432, 628] width 20 height 17
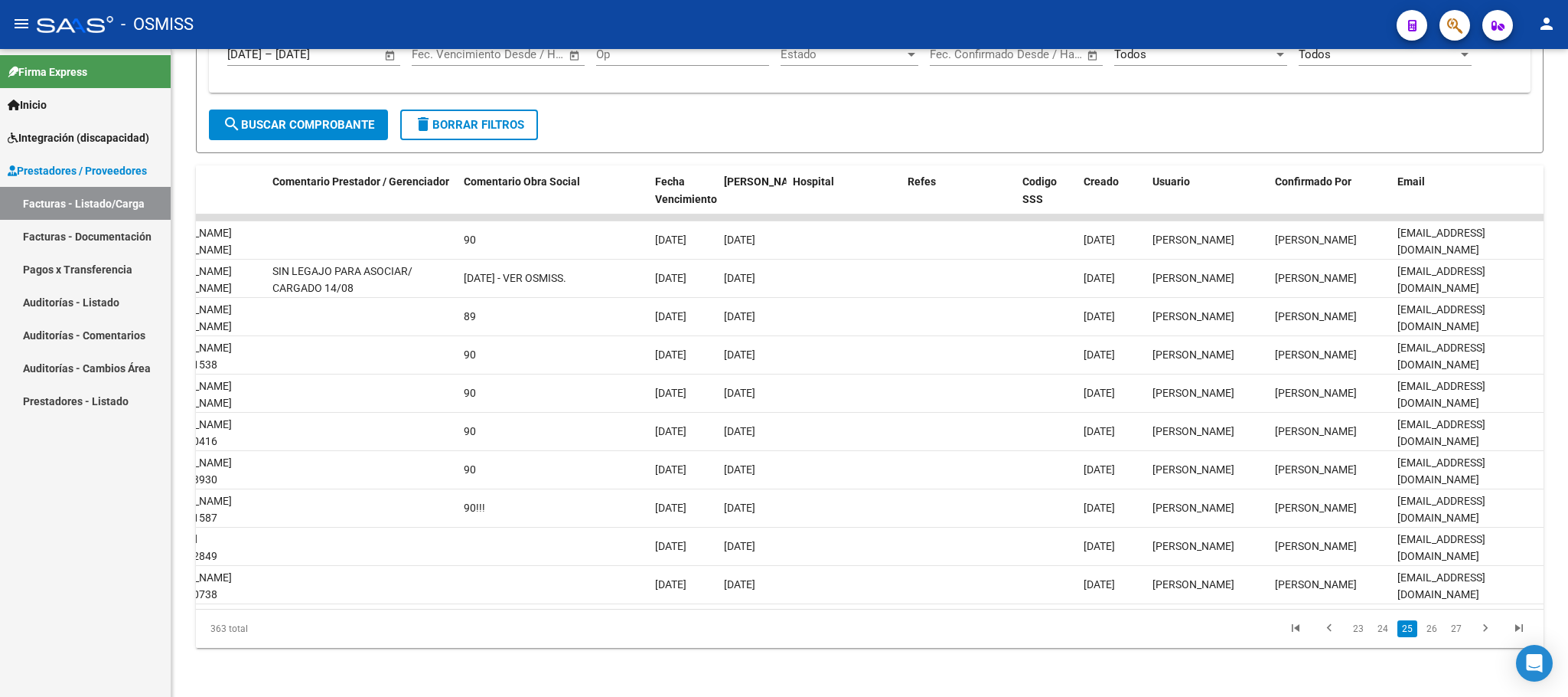
click at [1433, 628] on link "26" at bounding box center [1432, 628] width 20 height 17
click at [1433, 628] on link "27" at bounding box center [1432, 628] width 20 height 17
click at [1433, 628] on link "28" at bounding box center [1432, 628] width 20 height 17
copy div "363 total"
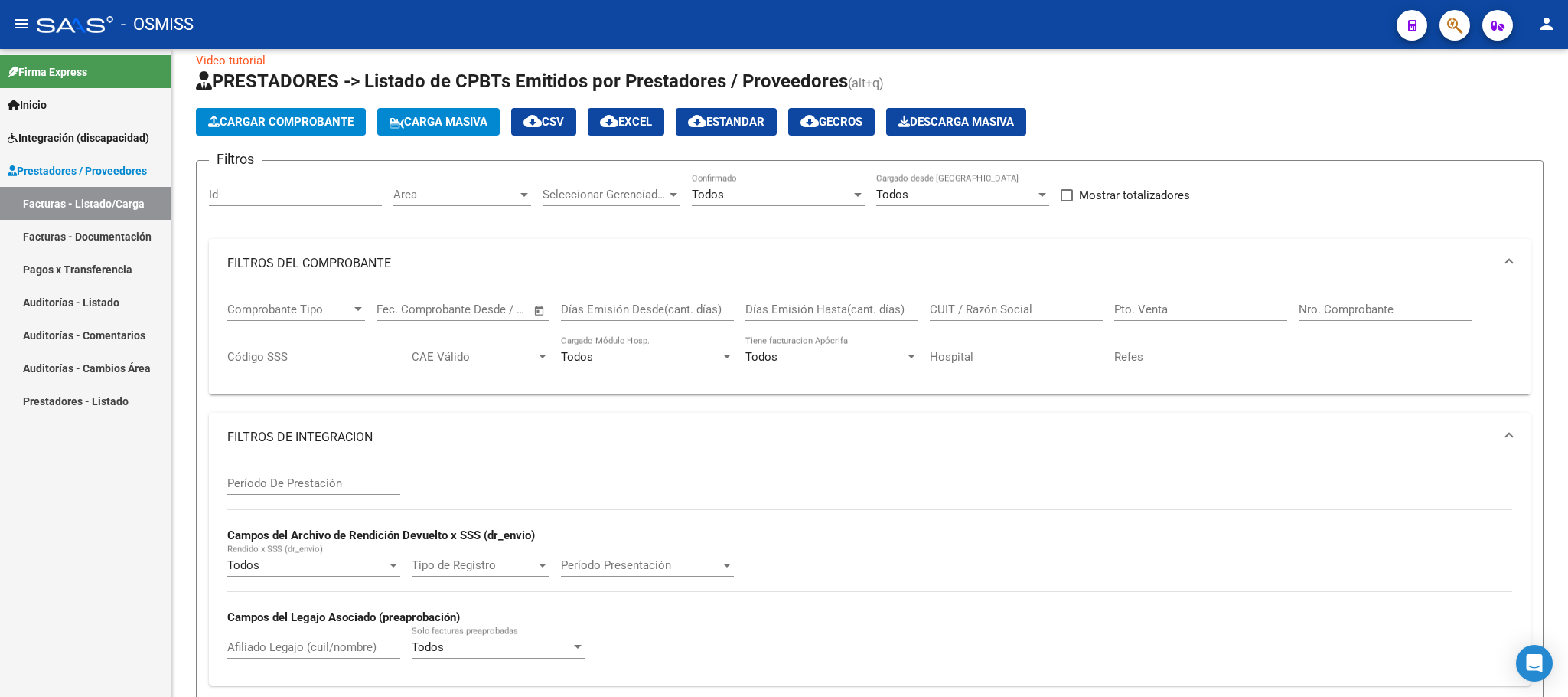
scroll to position [0, 0]
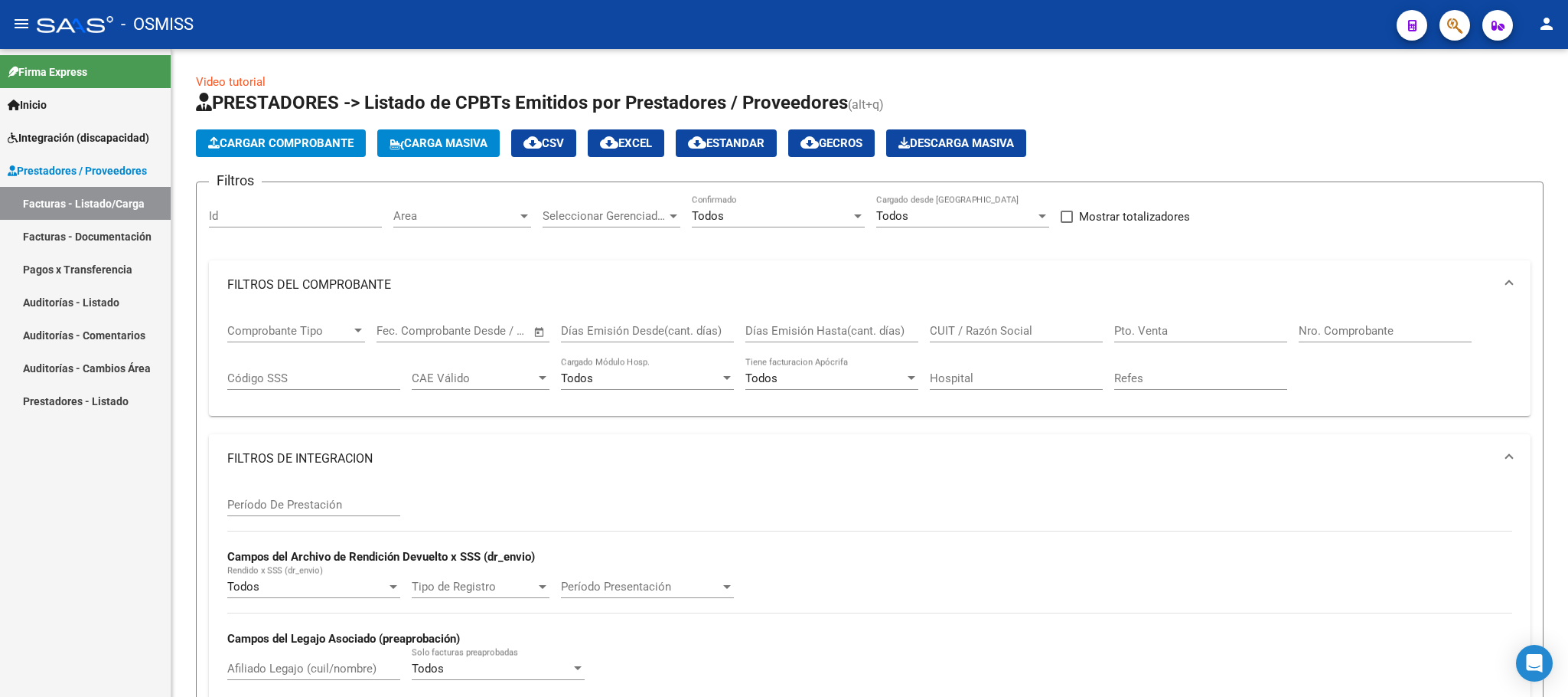
click at [781, 218] on div "Todos" at bounding box center [772, 216] width 159 height 14
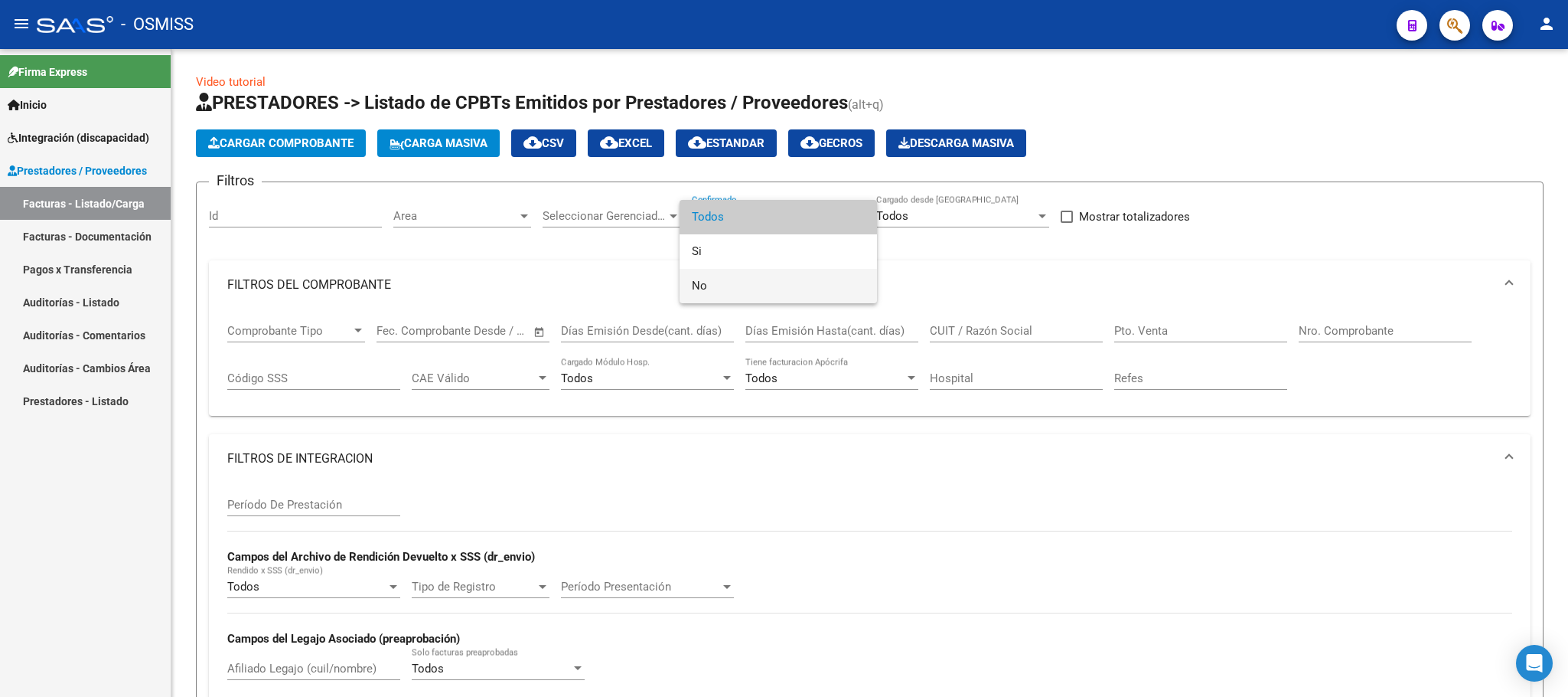
click at [716, 279] on span "No" at bounding box center [779, 286] width 173 height 35
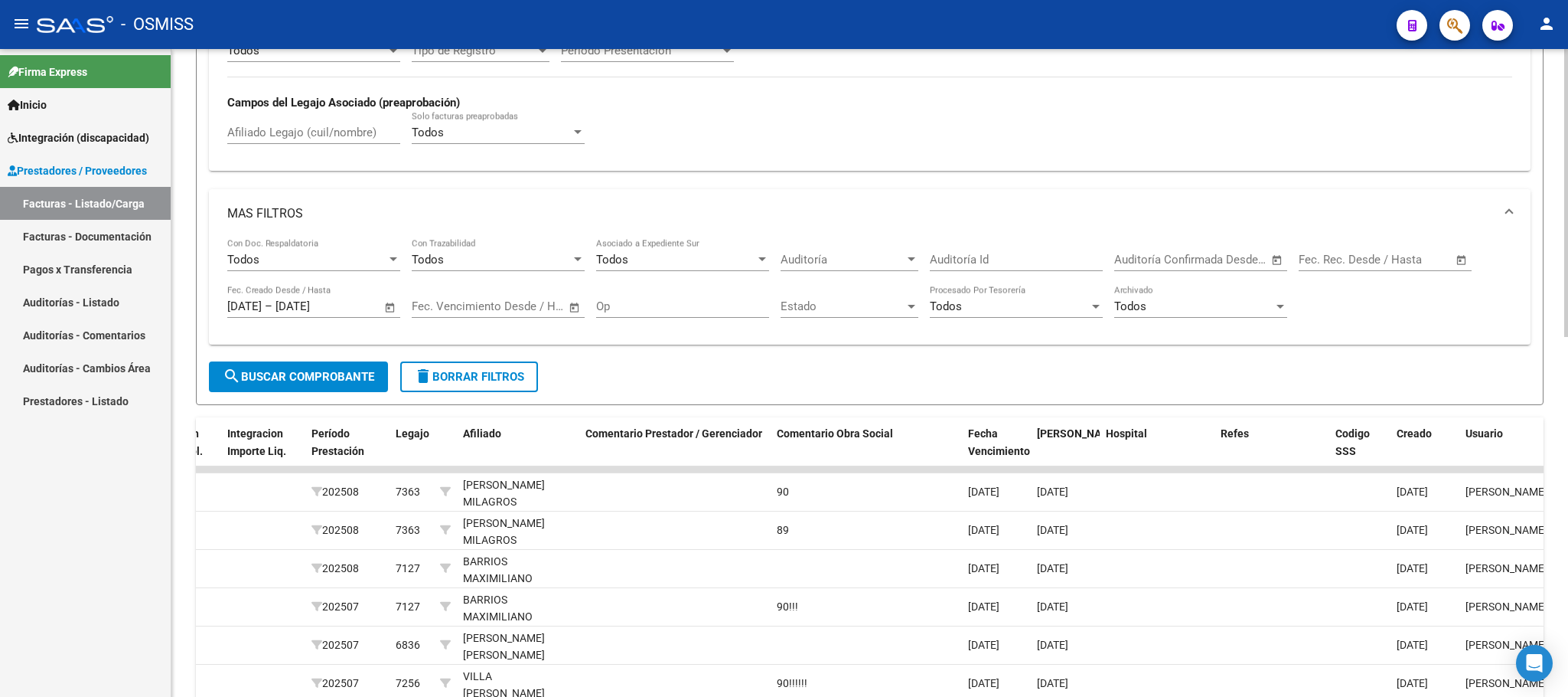
scroll to position [689, 0]
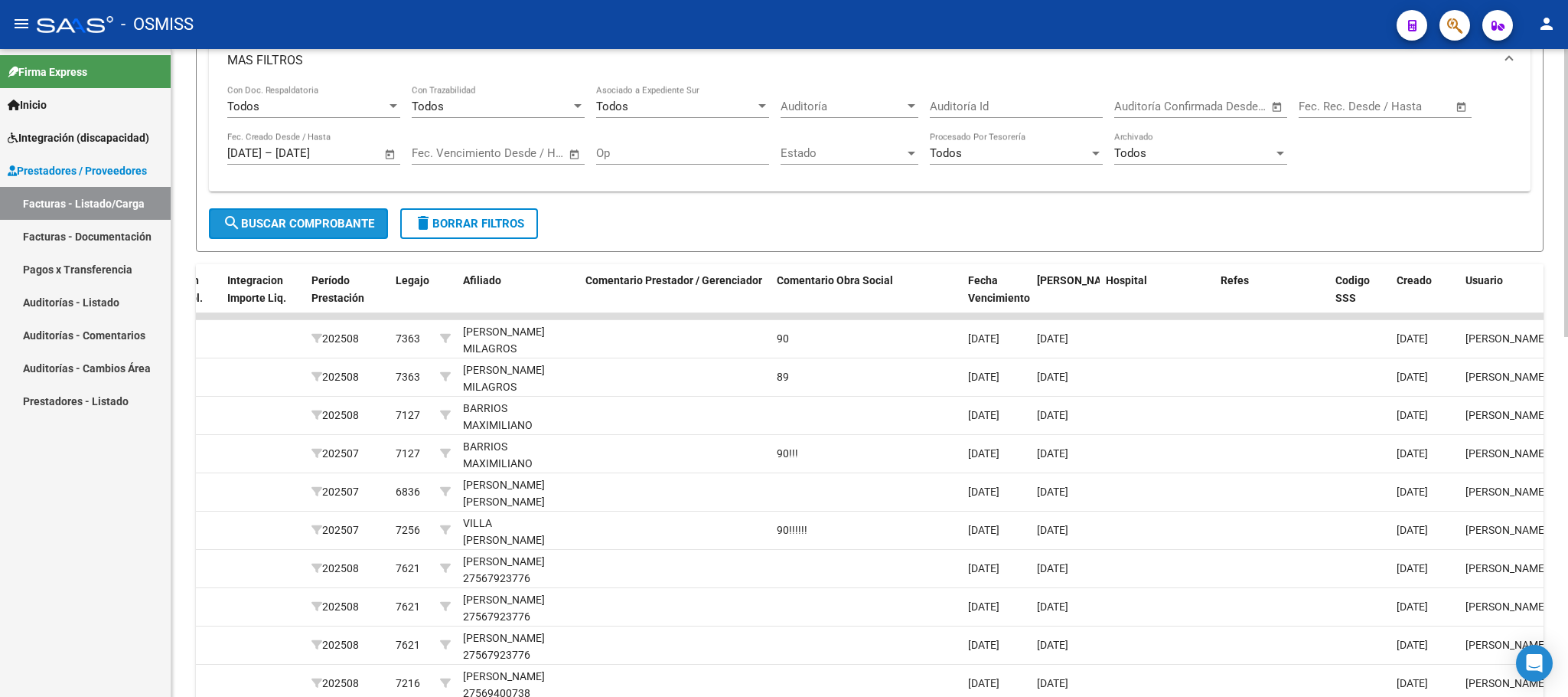
click at [346, 231] on span "search Buscar Comprobante" at bounding box center [299, 224] width 151 height 14
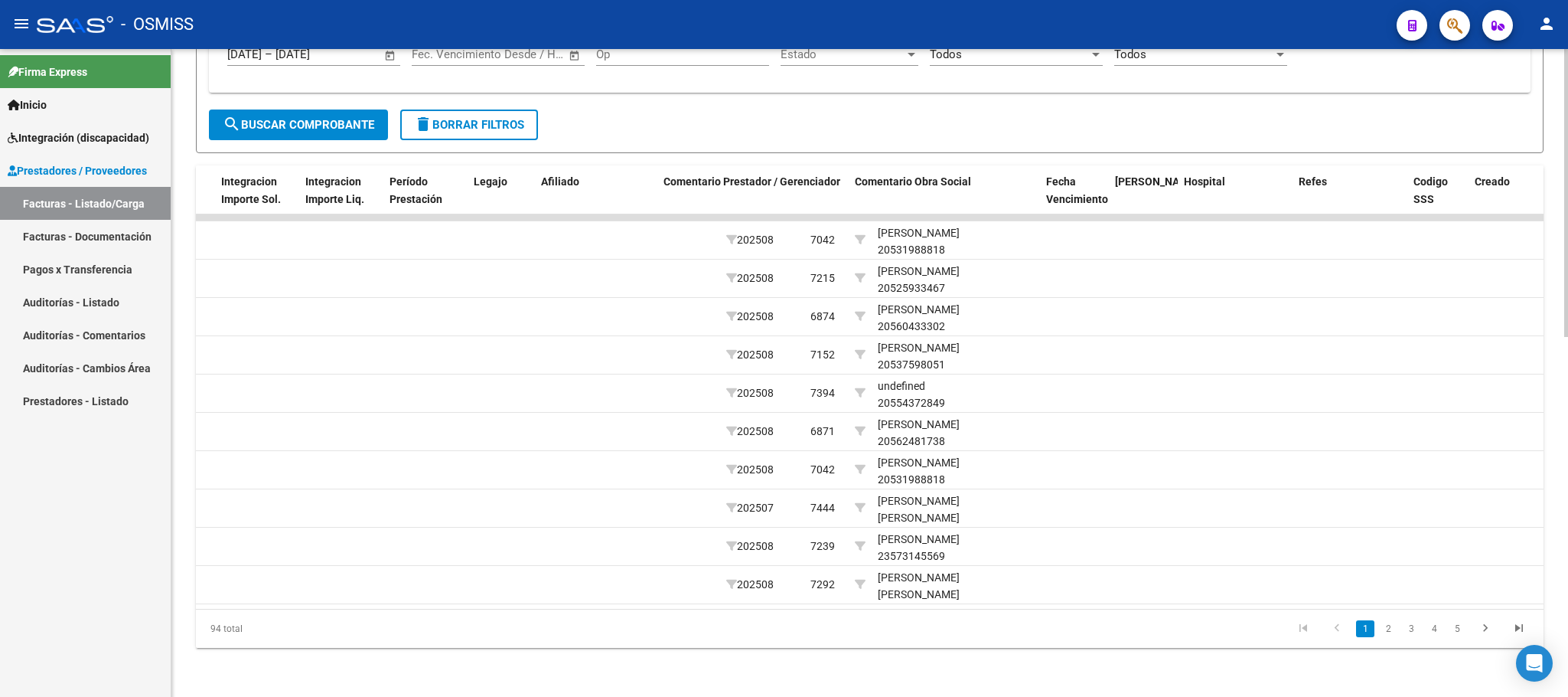
scroll to position [0, 2368]
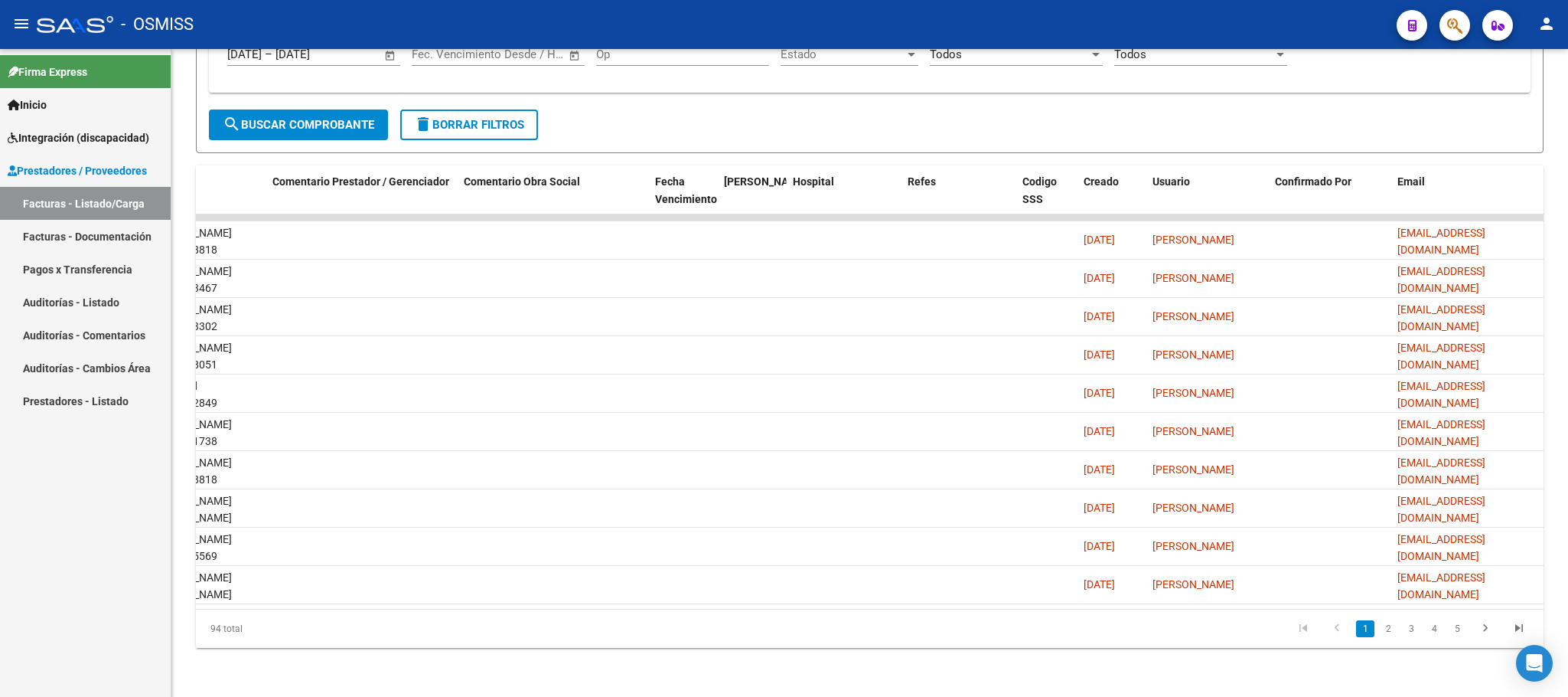
click at [1389, 639] on li "2" at bounding box center [1388, 628] width 23 height 26
click at [1387, 634] on link "2" at bounding box center [1388, 628] width 19 height 17
click at [1410, 629] on link "3" at bounding box center [1411, 628] width 19 height 17
click at [1434, 627] on link "4" at bounding box center [1435, 628] width 19 height 17
click at [481, 118] on button "delete Borrar Filtros" at bounding box center [469, 125] width 138 height 31
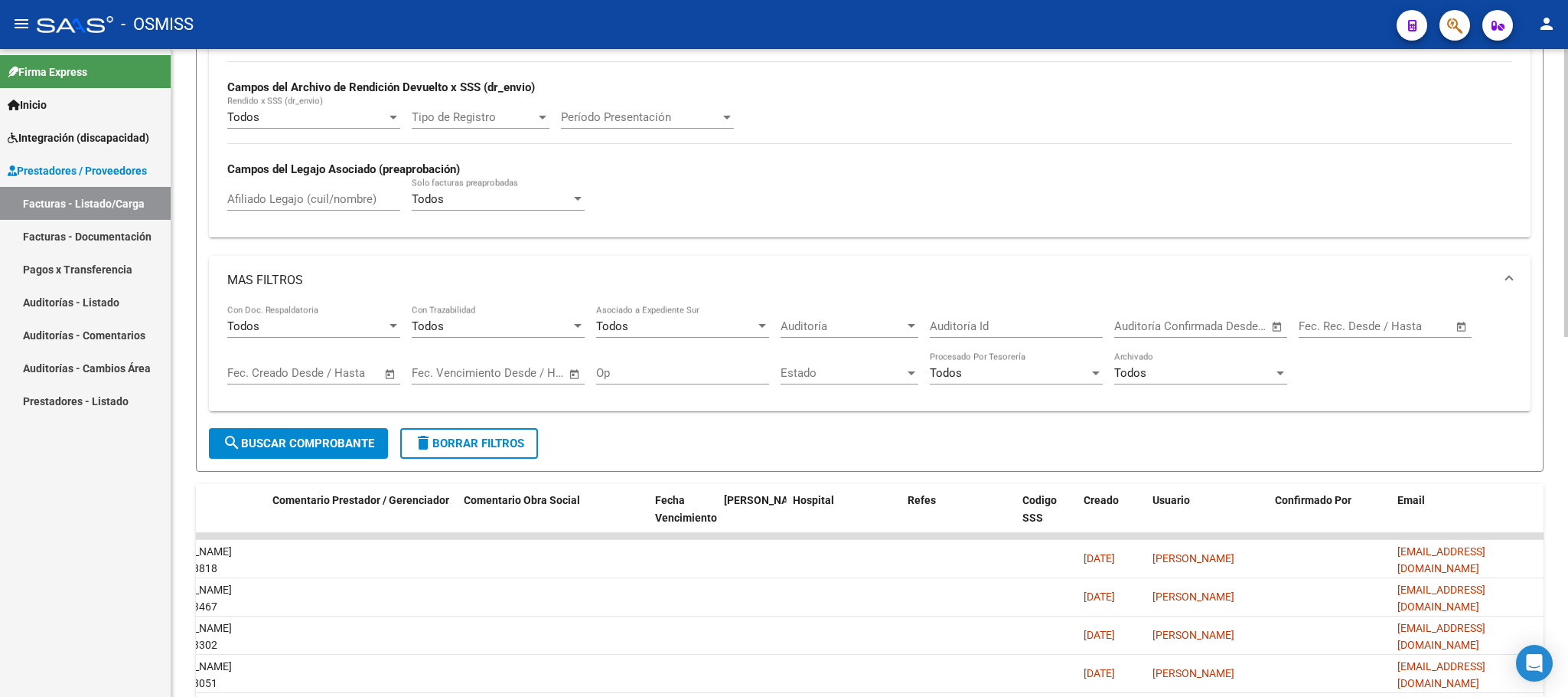
scroll to position [5, 0]
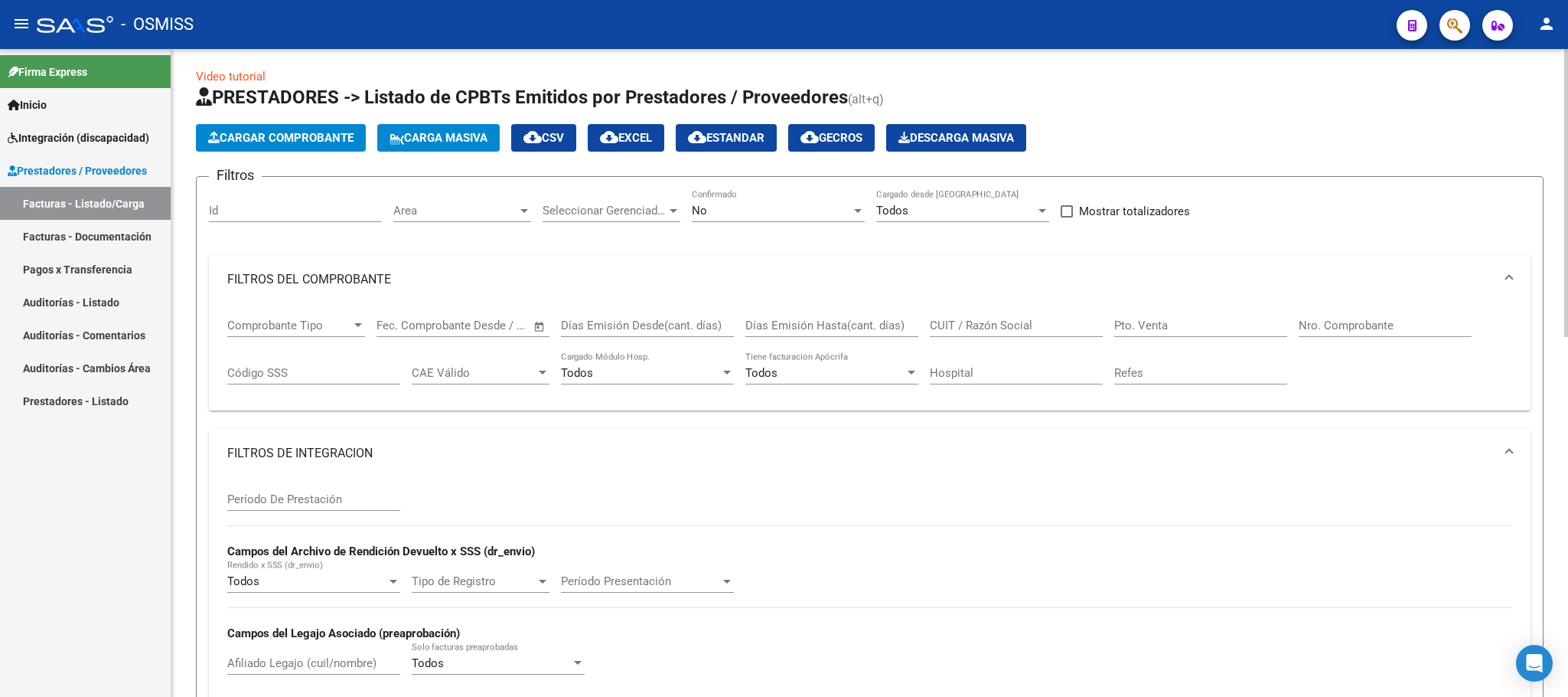
click at [751, 218] on div "No Confirmado" at bounding box center [779, 205] width 173 height 33
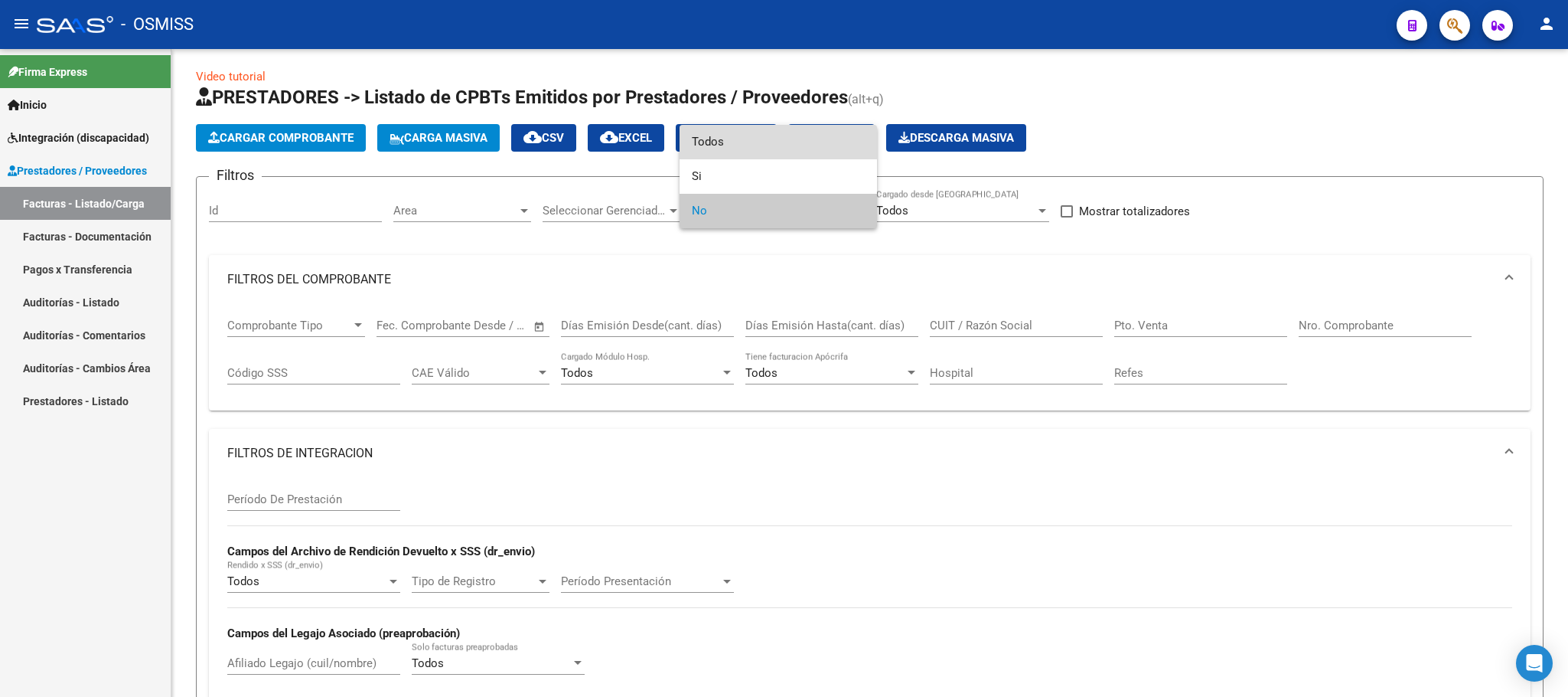
click at [744, 147] on span "Todos" at bounding box center [779, 142] width 173 height 35
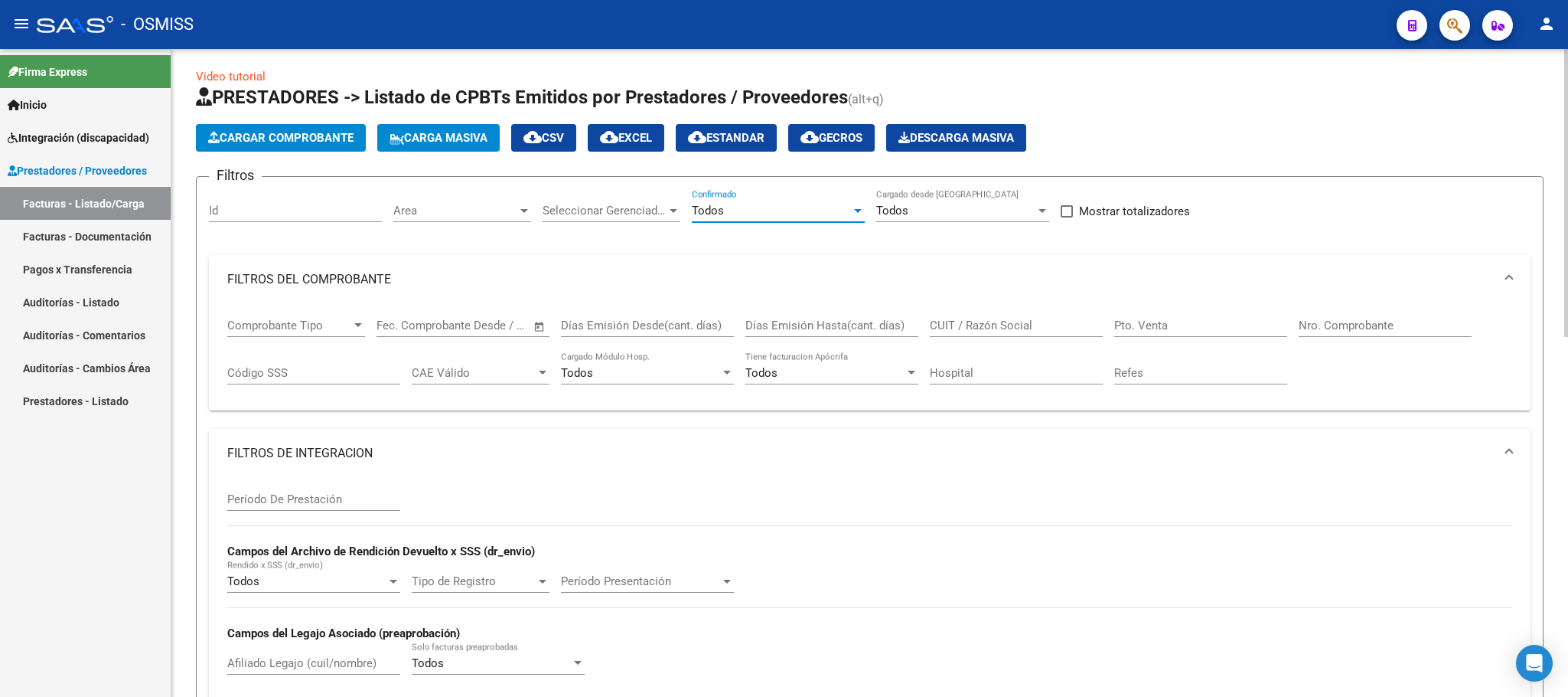
click at [311, 499] on input "Período De Prestación" at bounding box center [314, 499] width 173 height 14
type input "202506"
